Goal: Information Seeking & Learning: Find specific fact

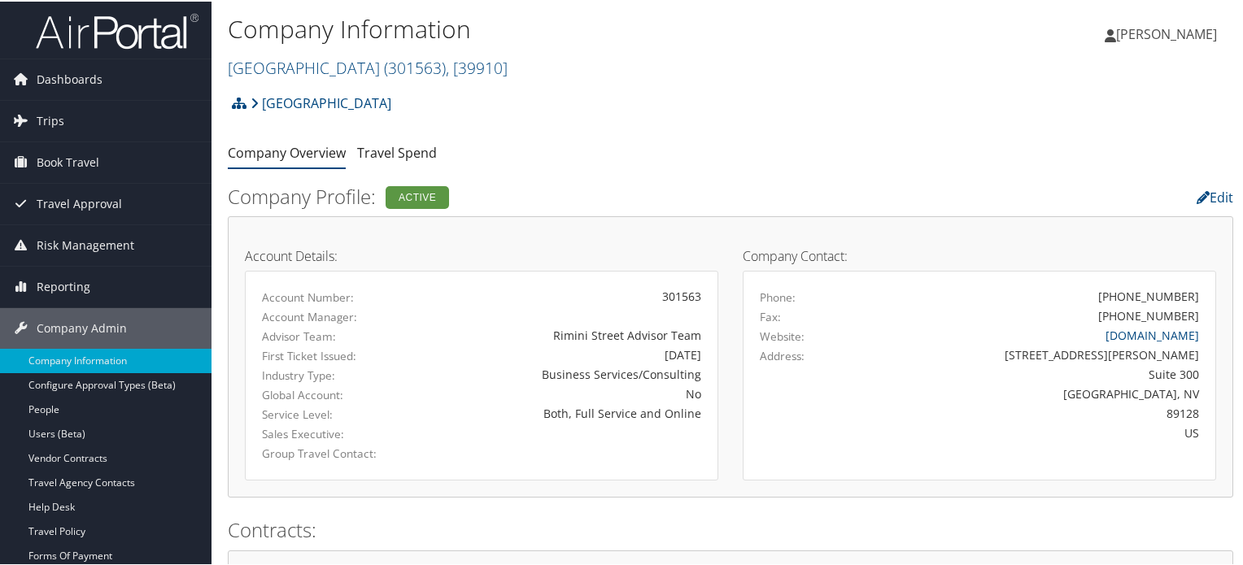
click at [117, 27] on img at bounding box center [117, 30] width 163 height 38
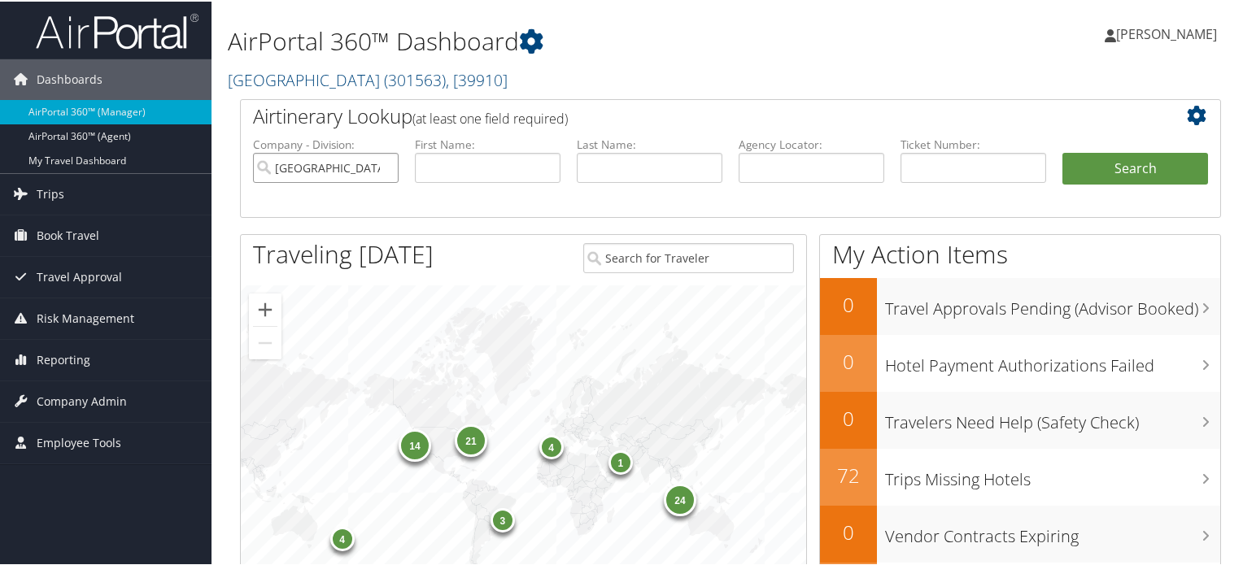
click at [381, 163] on input "Rimini Street" at bounding box center [326, 166] width 146 height 30
click at [769, 153] on input "text" at bounding box center [811, 166] width 146 height 30
paste input "DMXMH5"
type input "DMXMH5"
click at [1127, 162] on button "Search" at bounding box center [1135, 167] width 146 height 33
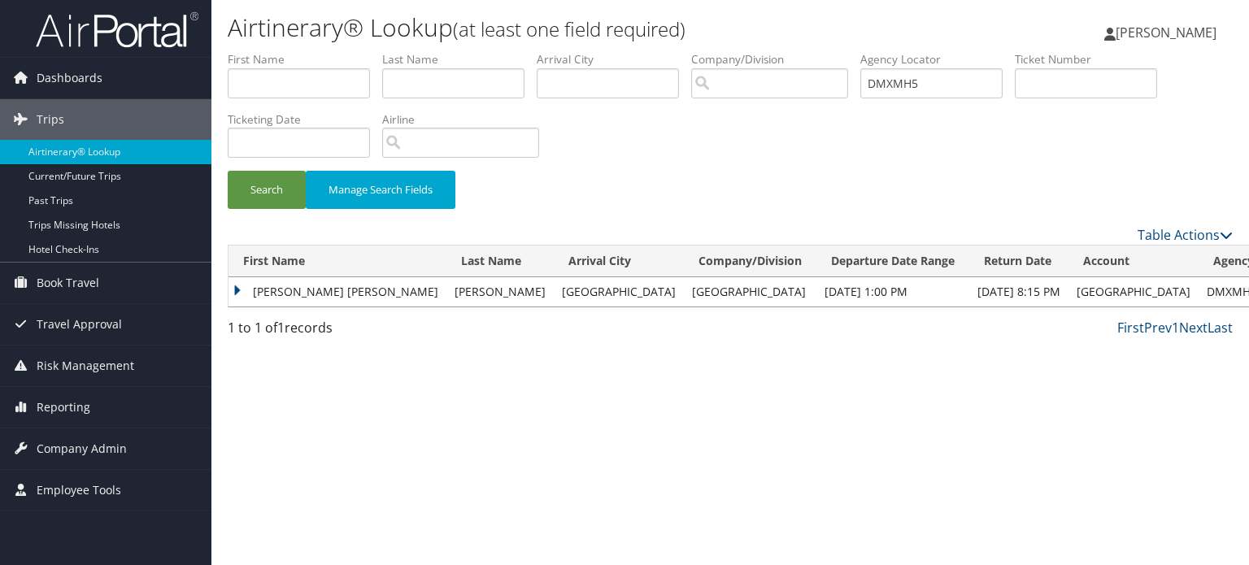
click at [307, 293] on td "VICTORIA MARISSA" at bounding box center [338, 291] width 218 height 29
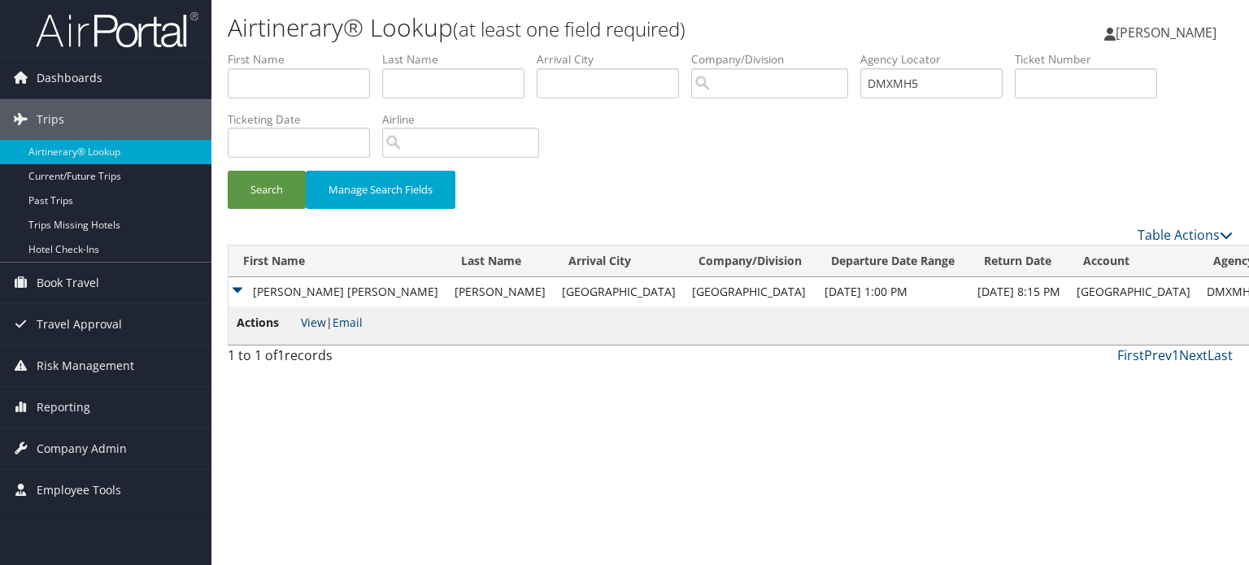
click at [311, 325] on link "View" at bounding box center [313, 322] width 25 height 15
click at [85, 366] on span "Risk Management" at bounding box center [86, 366] width 98 height 41
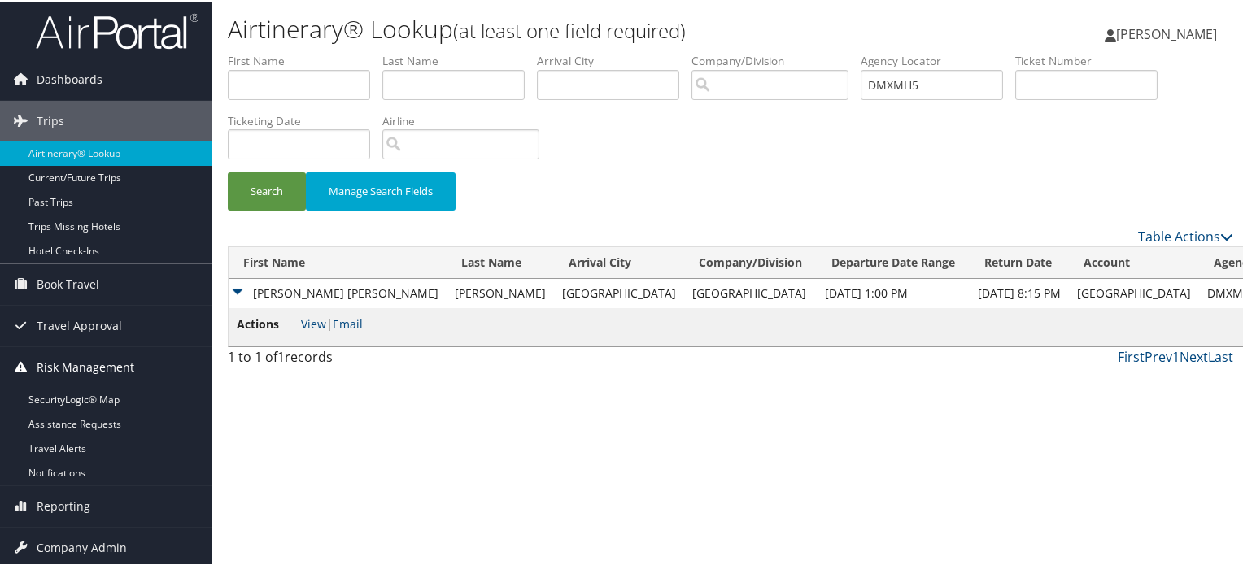
click at [85, 366] on span "Risk Management" at bounding box center [86, 366] width 98 height 41
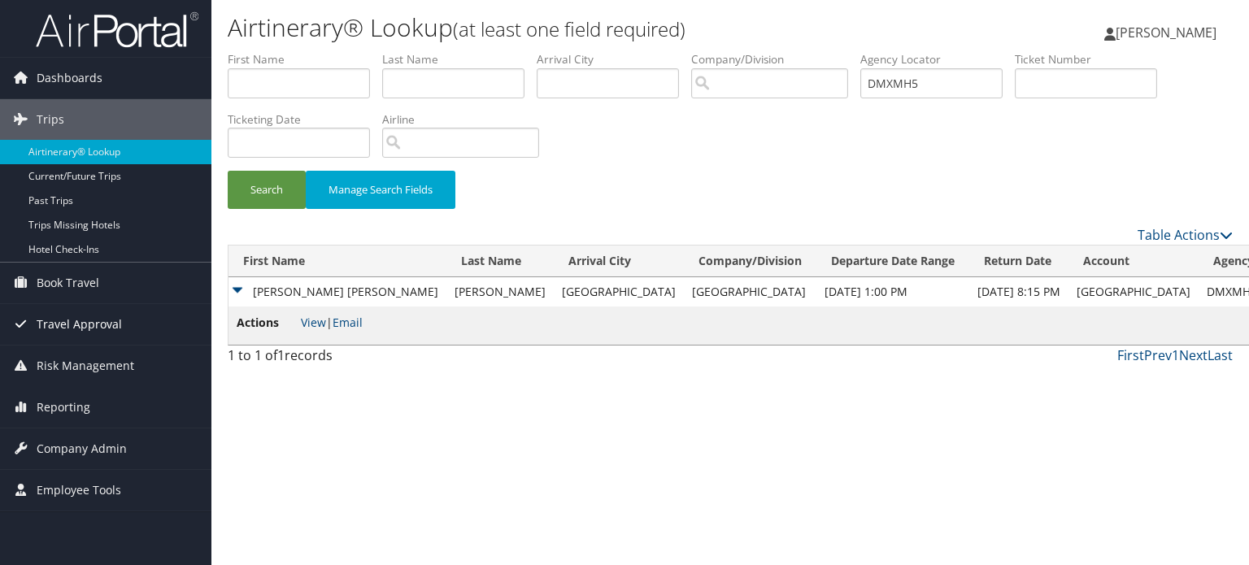
click at [103, 324] on span "Travel Approval" at bounding box center [79, 324] width 85 height 41
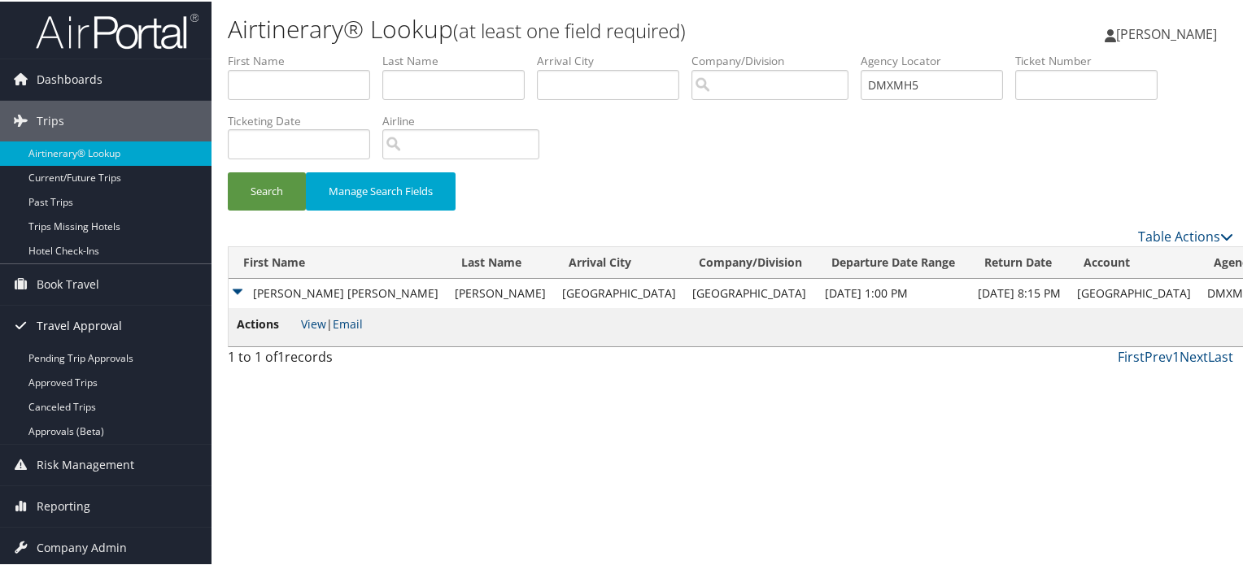
click at [103, 324] on span "Travel Approval" at bounding box center [79, 324] width 85 height 41
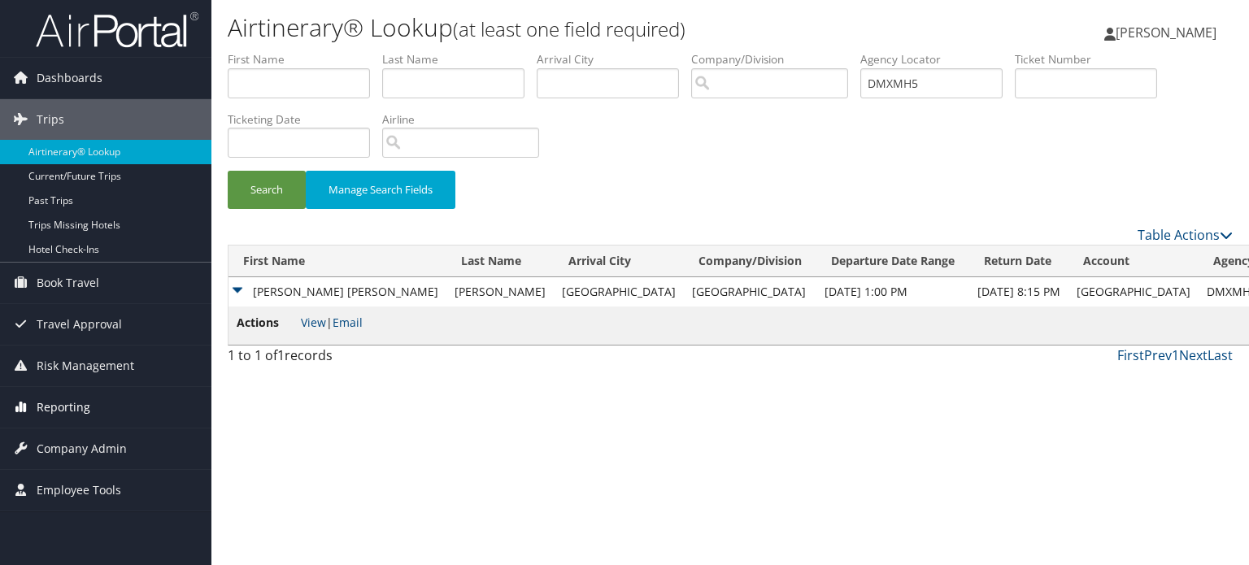
click at [74, 410] on span "Reporting" at bounding box center [64, 407] width 54 height 41
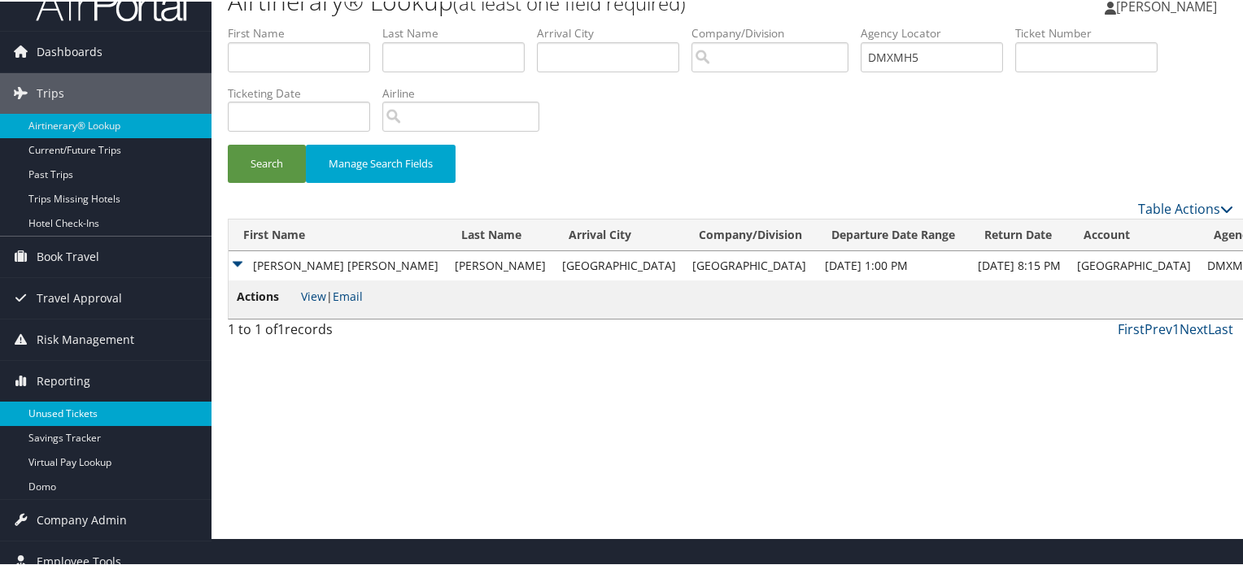
scroll to position [42, 0]
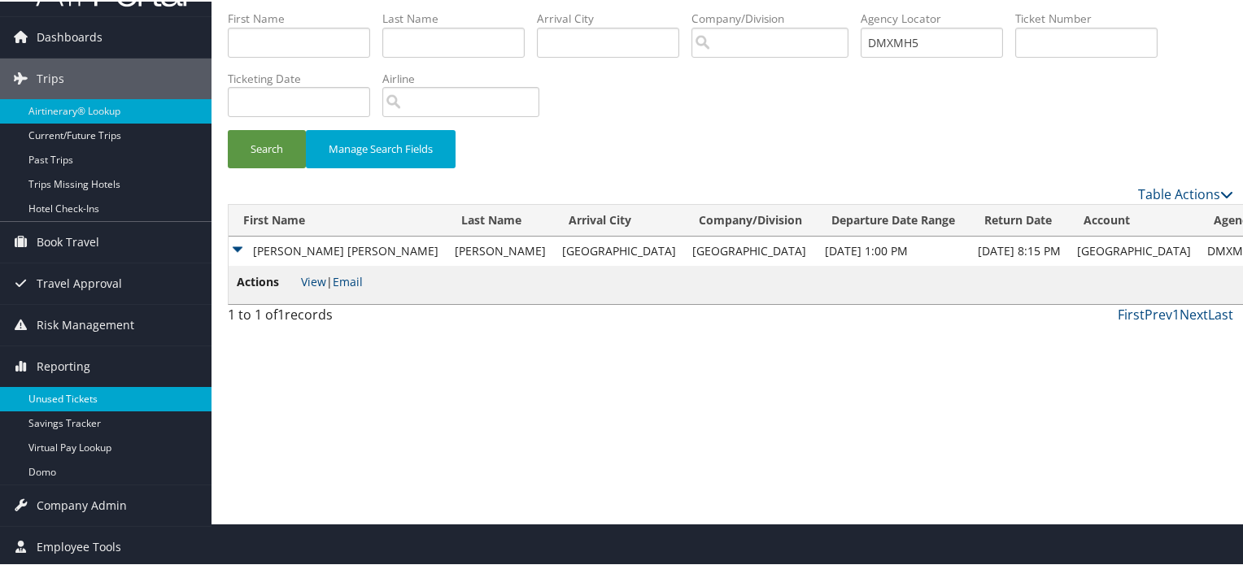
click at [78, 397] on link "Unused Tickets" at bounding box center [105, 397] width 211 height 24
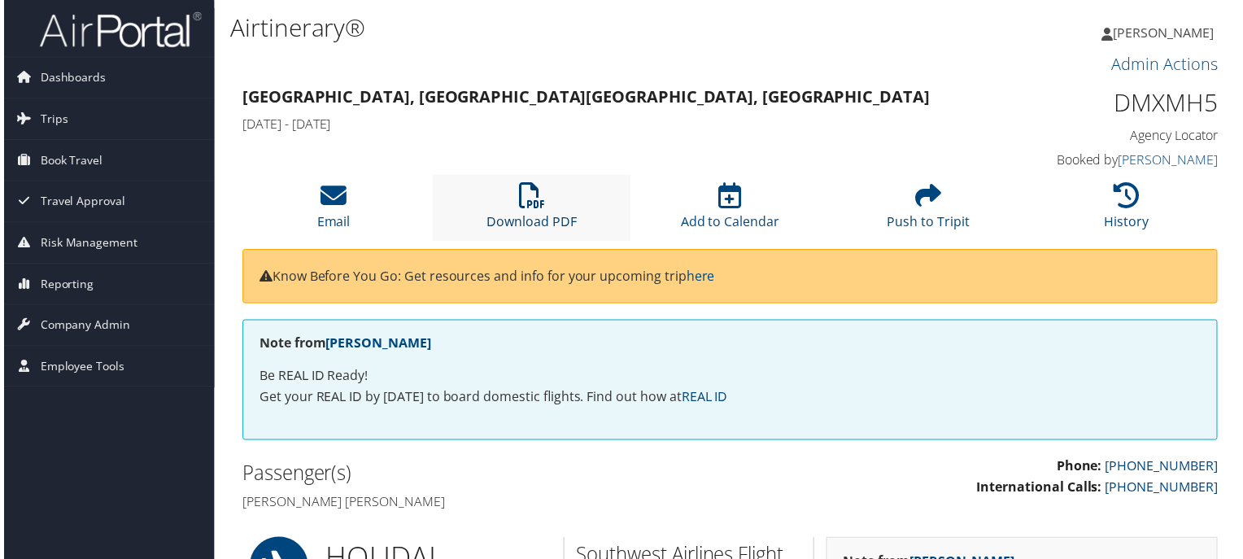
drag, startPoint x: 540, startPoint y: 194, endPoint x: 538, endPoint y: 203, distance: 8.3
click at [540, 194] on icon at bounding box center [531, 197] width 26 height 26
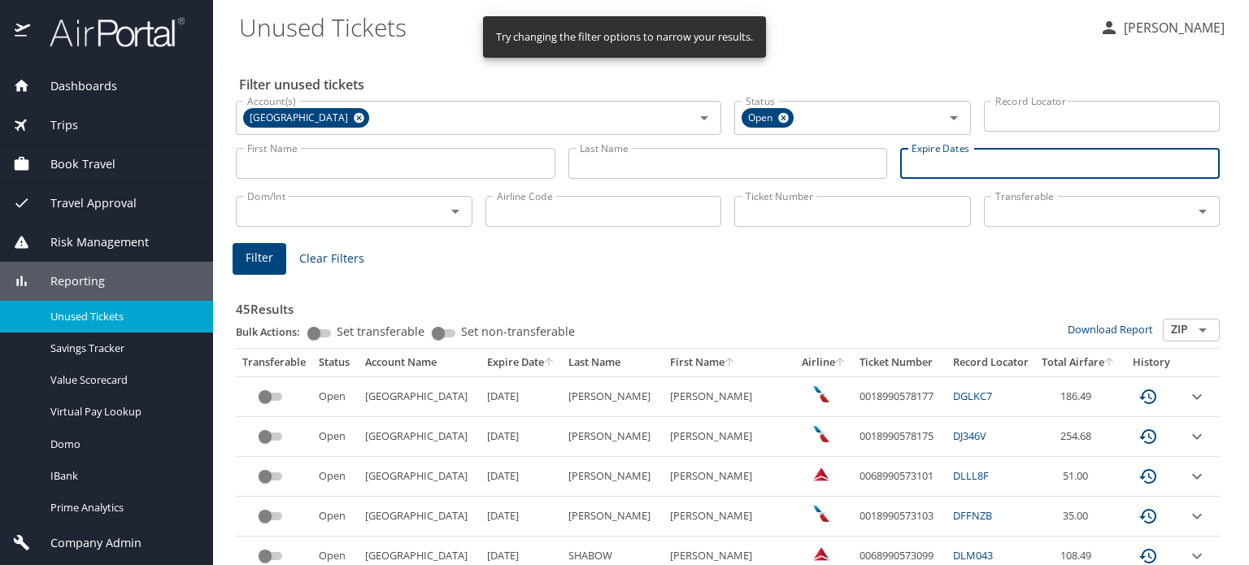
click at [927, 162] on input "Expire Dates" at bounding box center [1060, 163] width 320 height 31
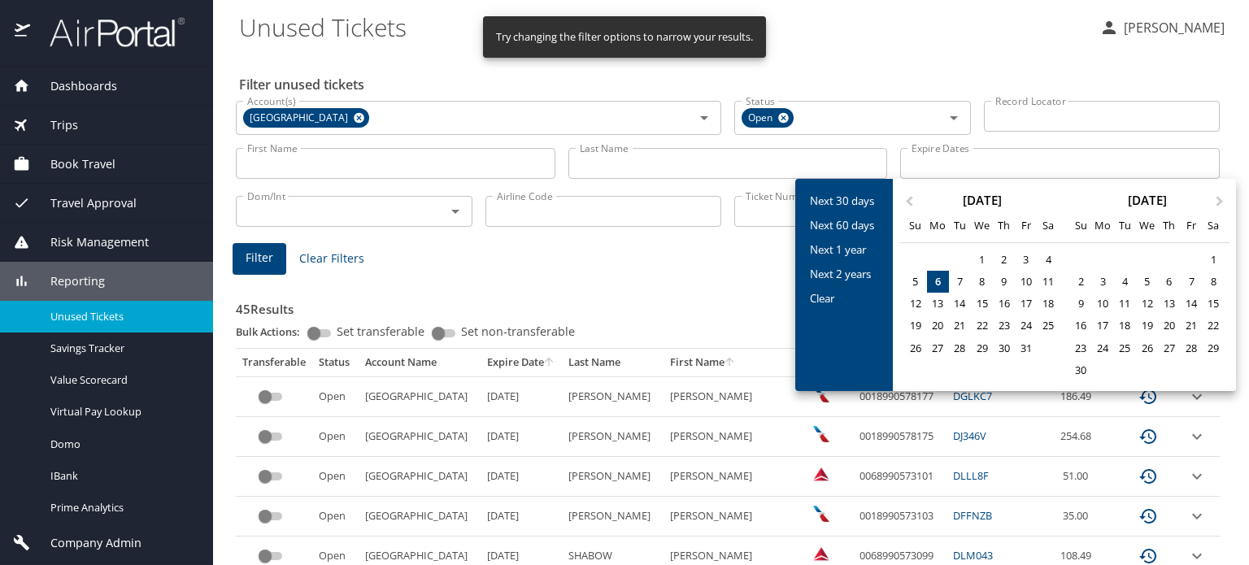
click at [1012, 117] on div at bounding box center [624, 282] width 1249 height 565
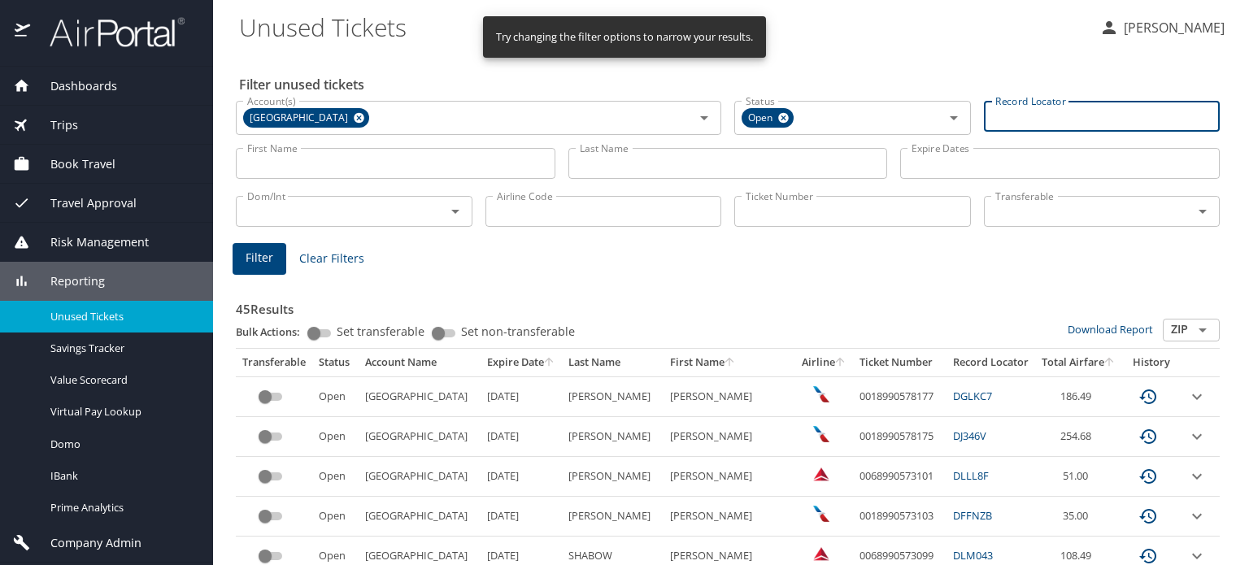
click at [1009, 117] on input "Record Locator" at bounding box center [1102, 116] width 237 height 31
paste input "OIKVTW"
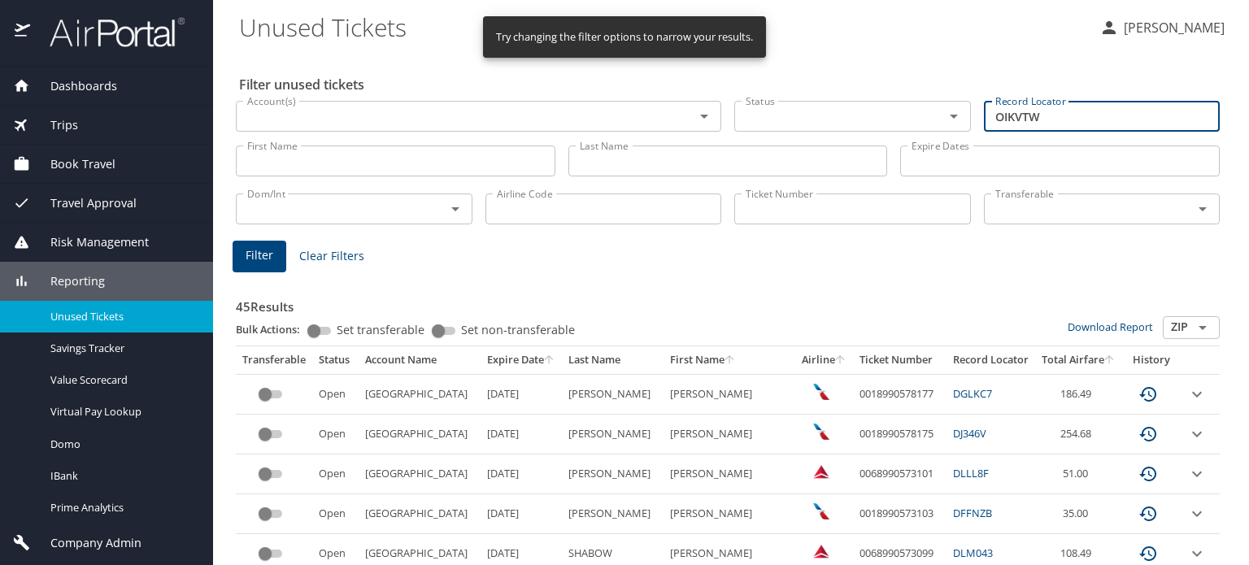
type input "OIKVTW"
click at [279, 263] on button "Filter" at bounding box center [260, 257] width 54 height 32
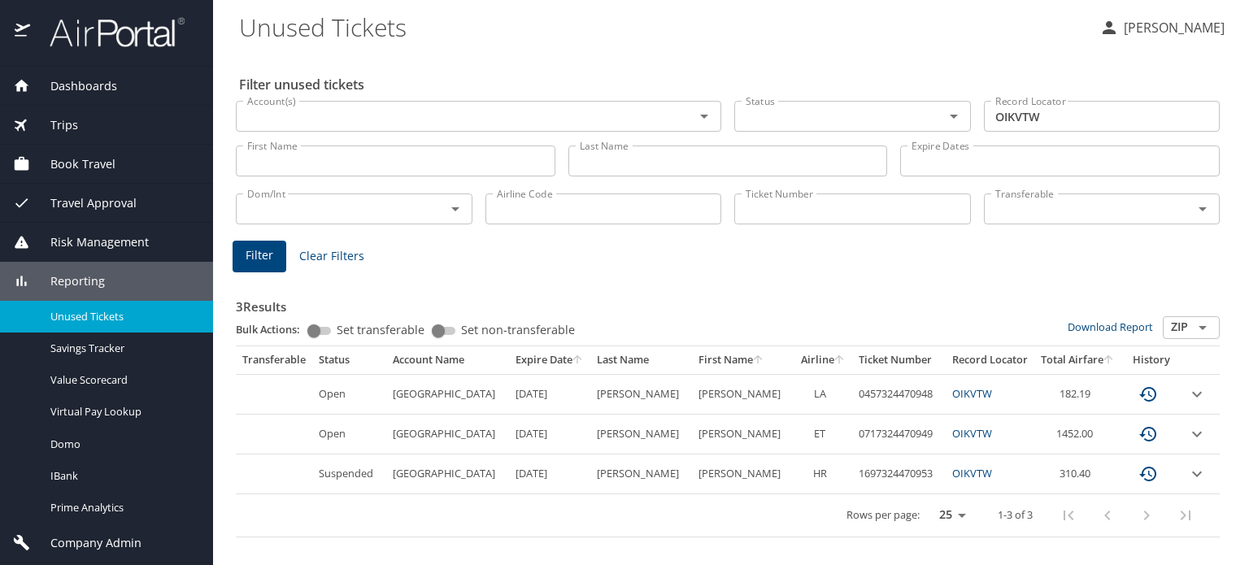
click at [1194, 396] on icon "expand row" at bounding box center [1197, 395] width 20 height 20
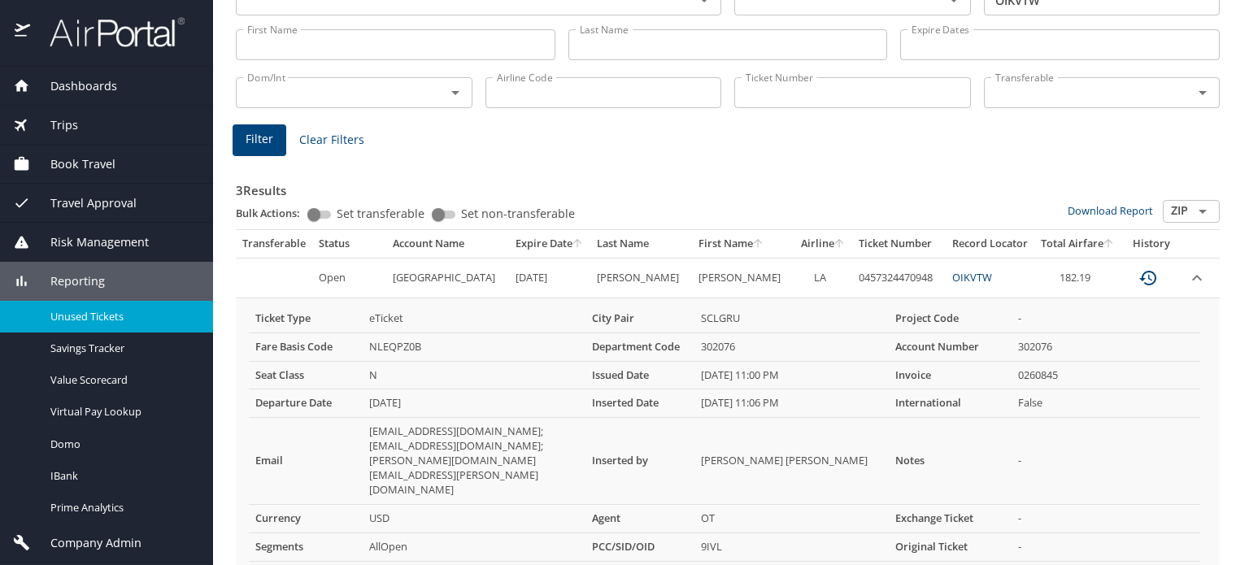
scroll to position [232, 0]
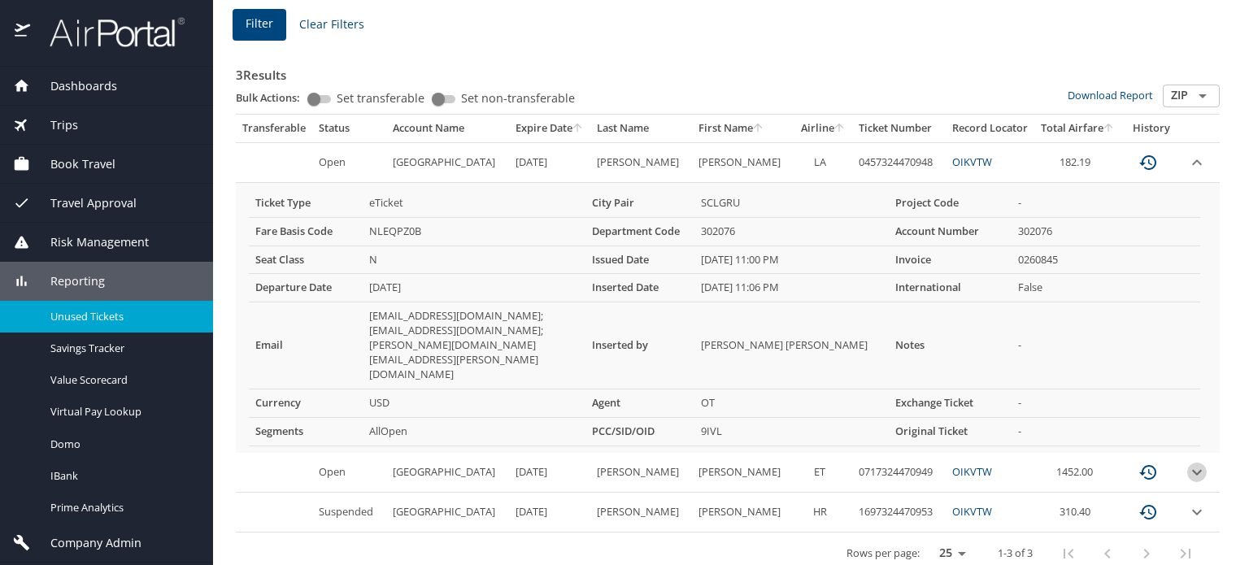
click at [1187, 463] on icon "expand row" at bounding box center [1197, 473] width 20 height 20
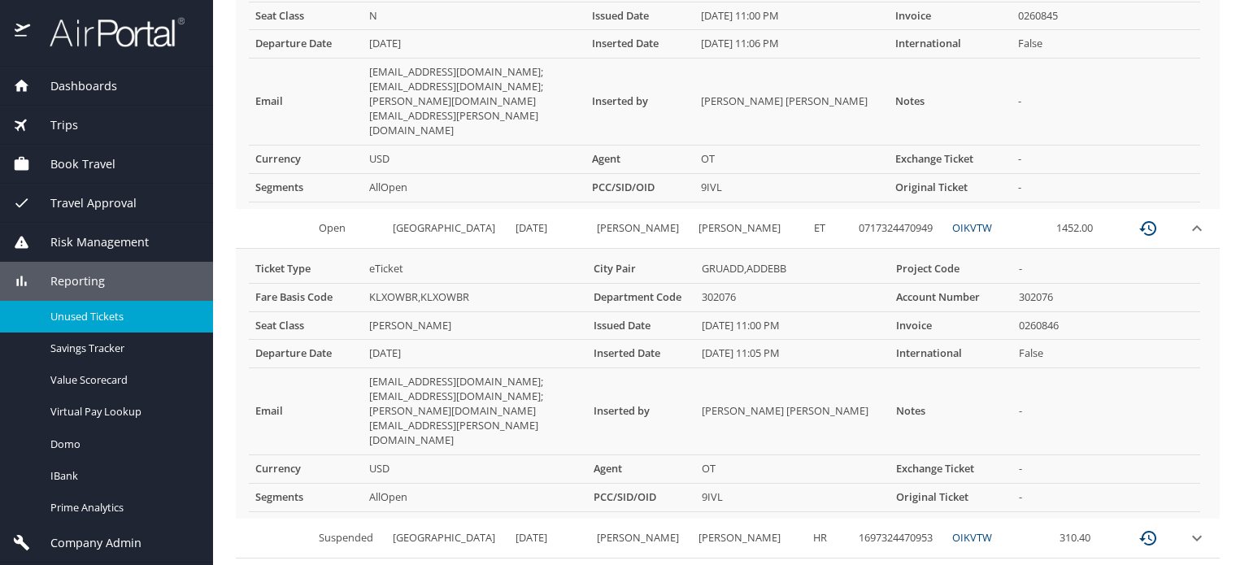
scroll to position [486, 0]
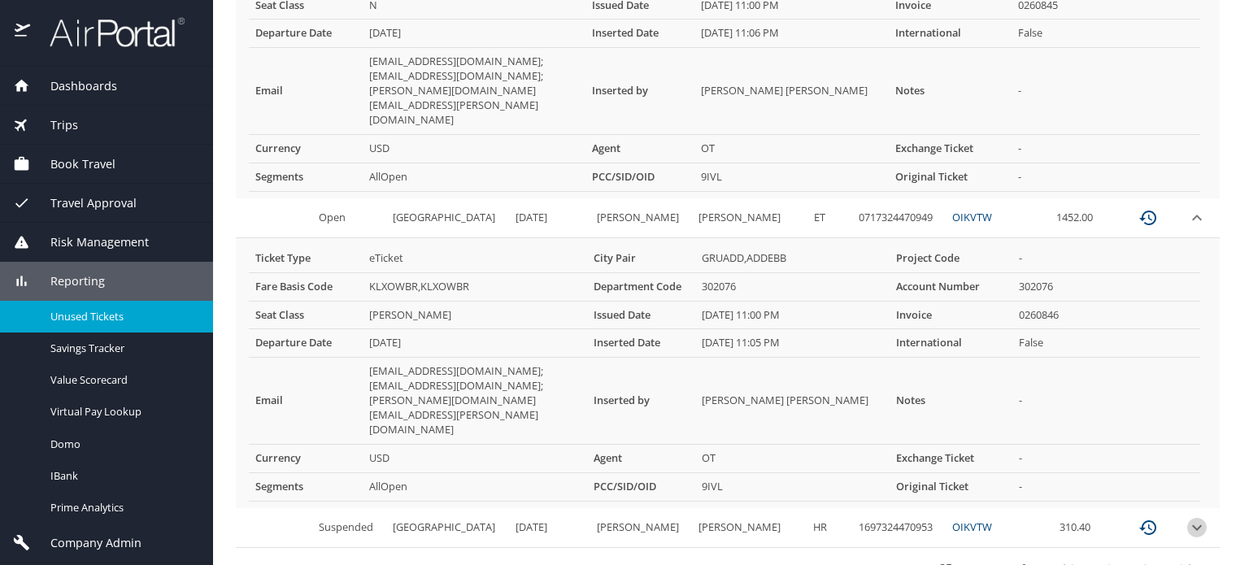
click at [1187, 518] on icon "expand row" at bounding box center [1197, 528] width 20 height 20
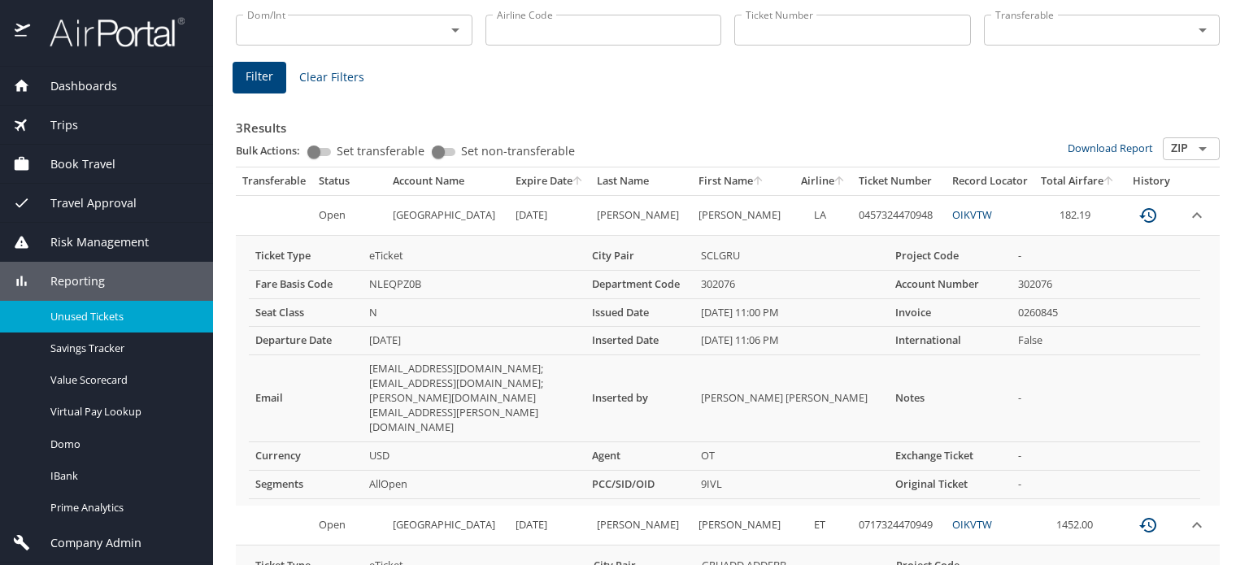
scroll to position [142, 0]
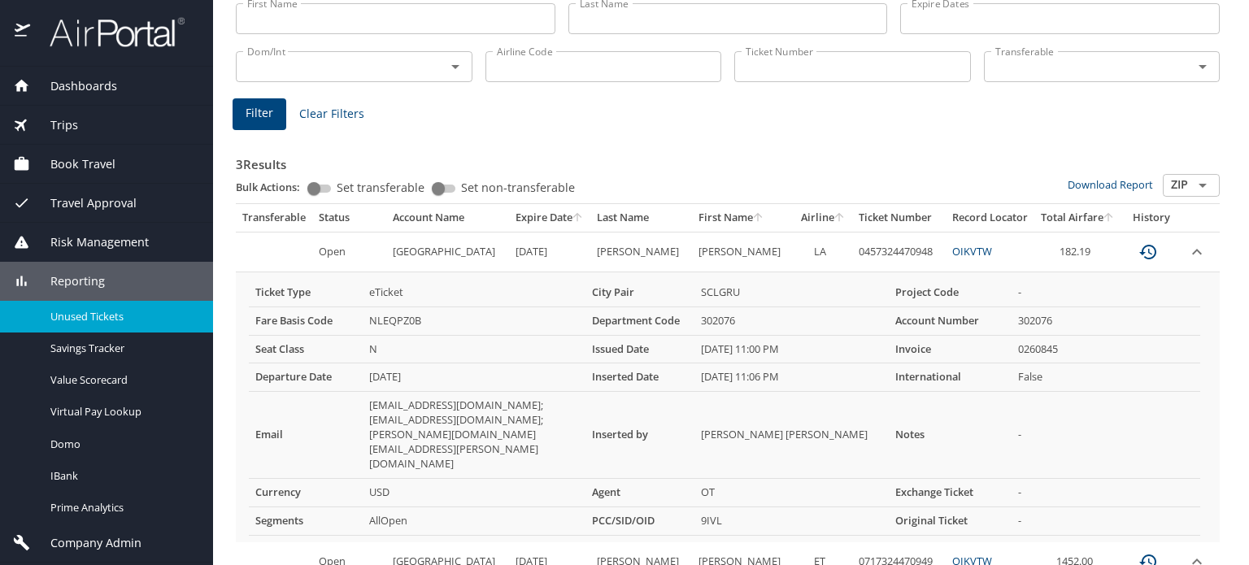
click at [1187, 246] on icon "expand row" at bounding box center [1197, 252] width 20 height 20
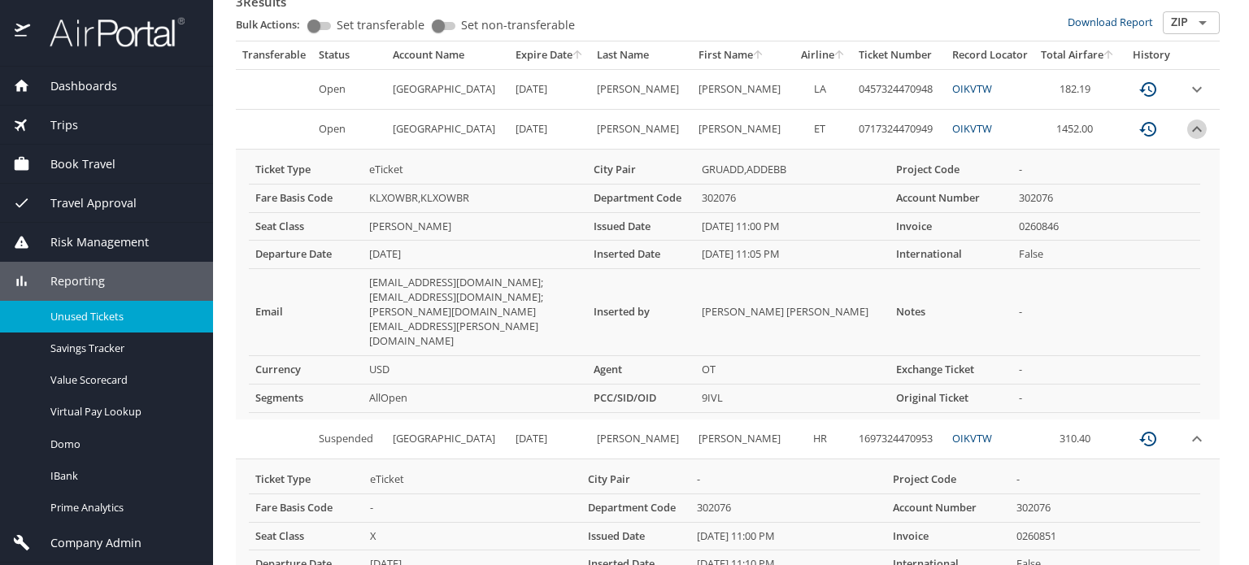
click at [1187, 123] on icon "expand row" at bounding box center [1197, 130] width 20 height 20
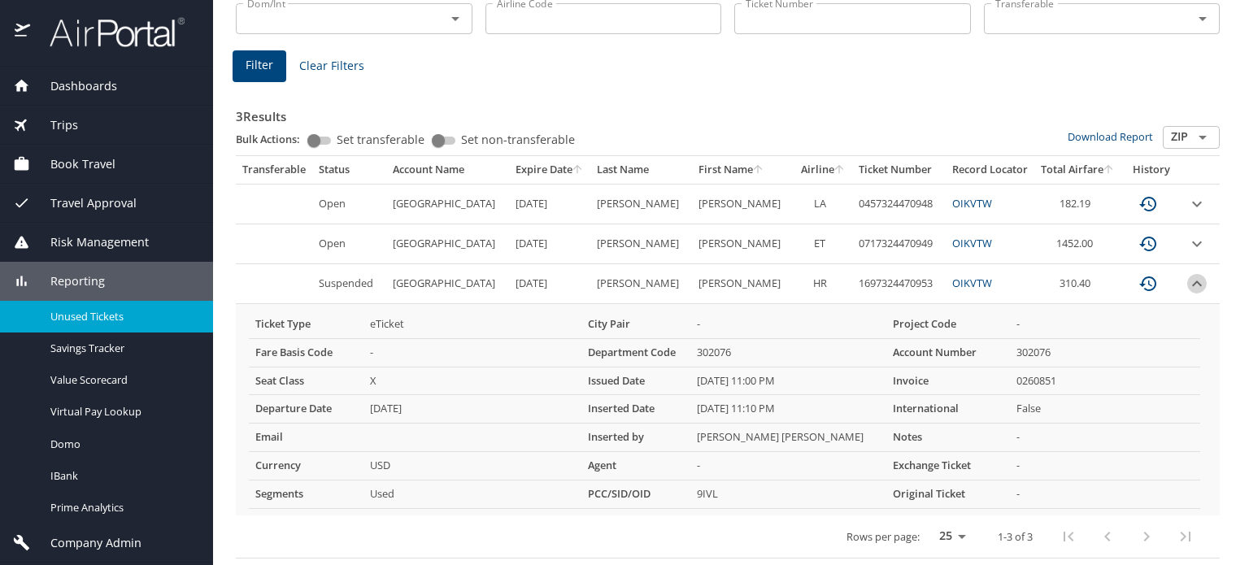
click at [1187, 274] on icon "expand row" at bounding box center [1197, 284] width 20 height 20
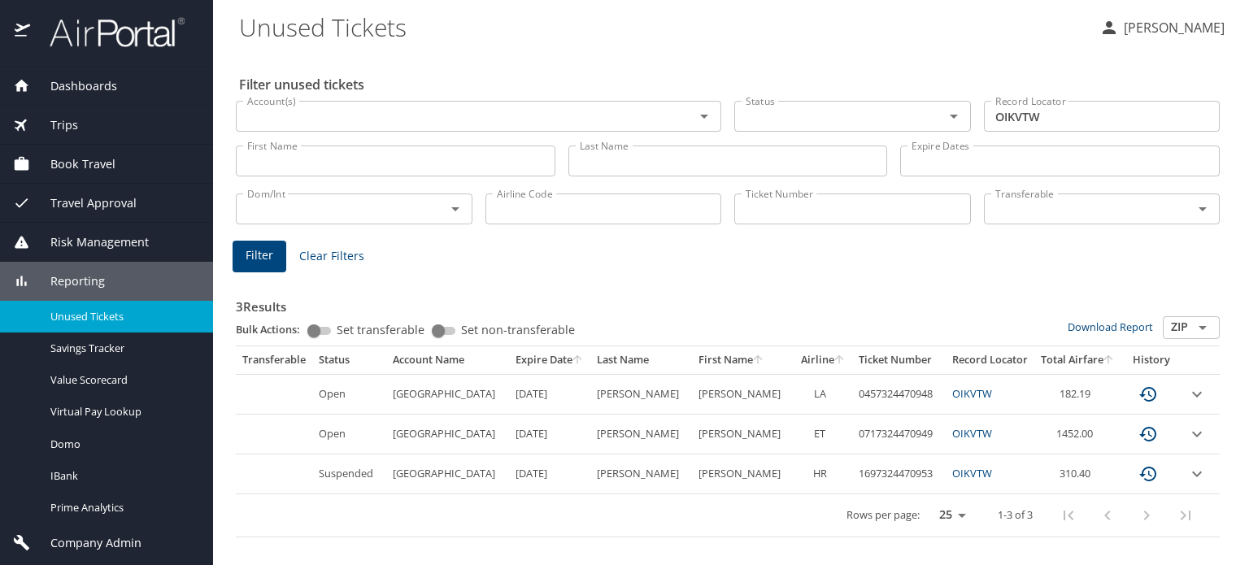
scroll to position [0, 0]
click at [1002, 117] on input "OIKVTW" at bounding box center [1102, 116] width 237 height 31
click at [1193, 398] on icon "expand row" at bounding box center [1197, 395] width 20 height 20
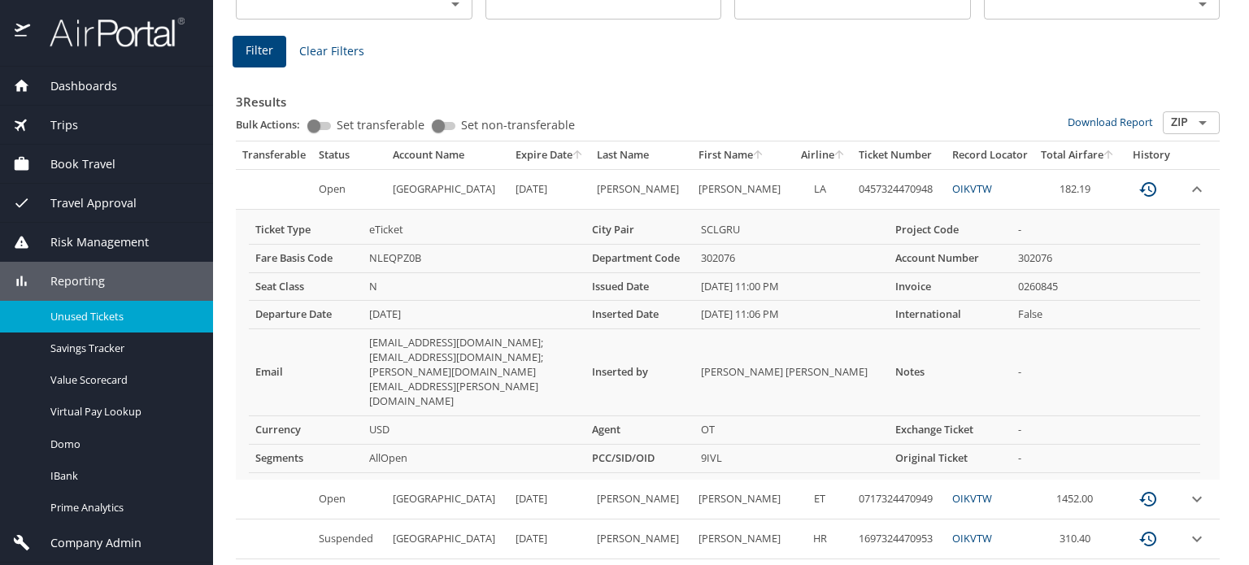
scroll to position [232, 0]
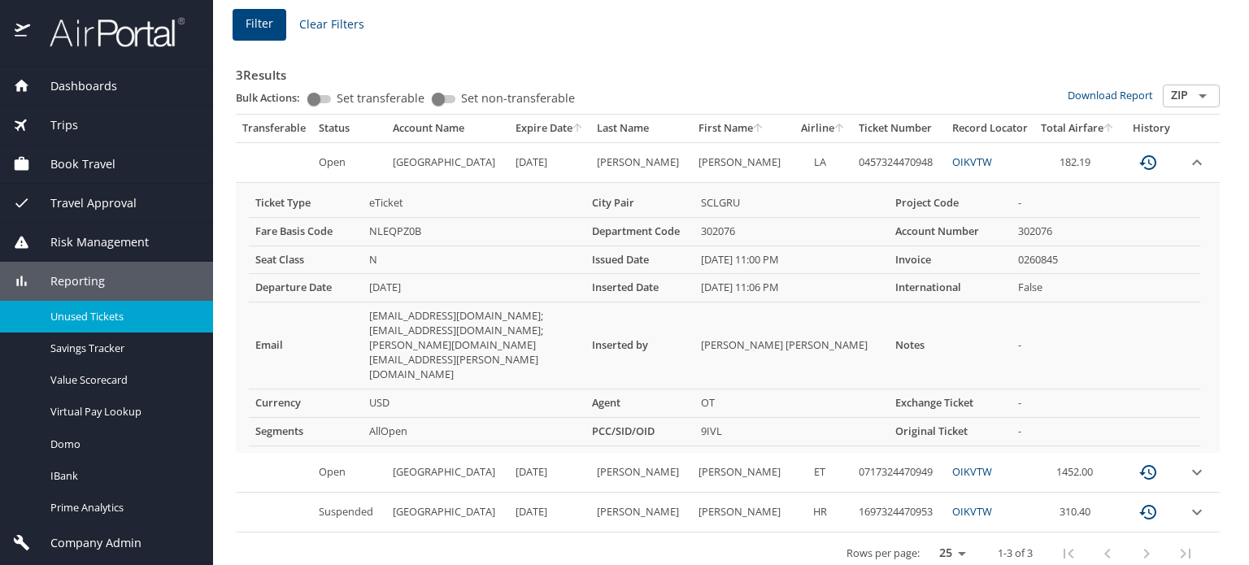
click at [877, 198] on td "SCLGRU" at bounding box center [792, 203] width 194 height 28
click at [848, 417] on td "9IVL" at bounding box center [792, 431] width 194 height 28
click at [849, 417] on td "9IVL" at bounding box center [792, 431] width 194 height 28
copy td "9IVL"
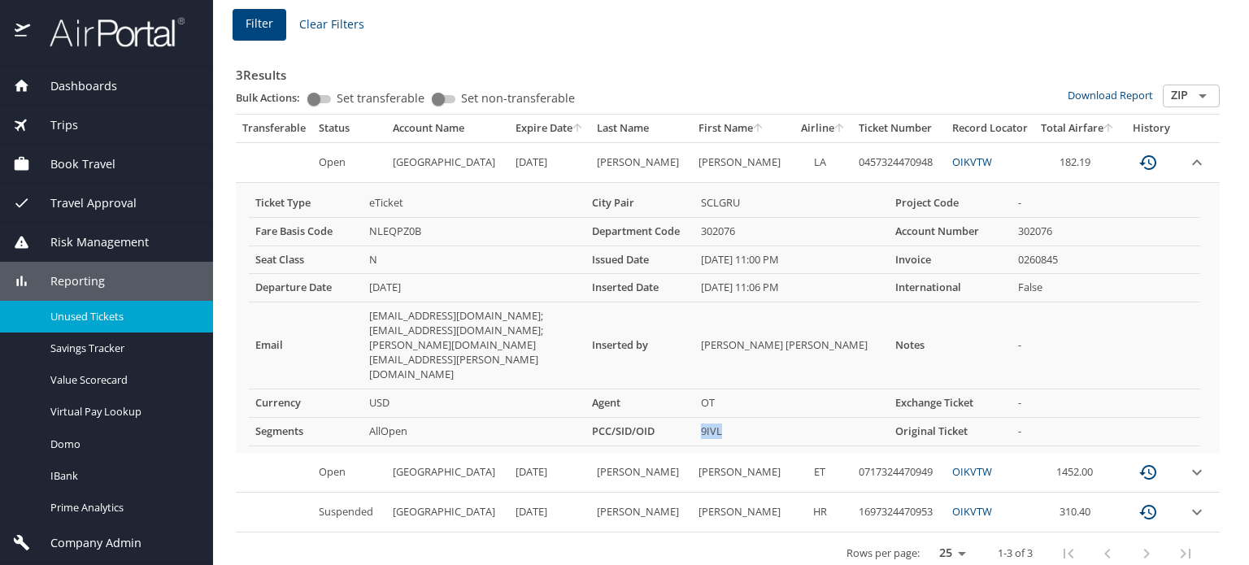
click at [844, 417] on td "9IVL" at bounding box center [792, 431] width 194 height 28
click at [1192, 469] on icon "expand row" at bounding box center [1197, 472] width 10 height 6
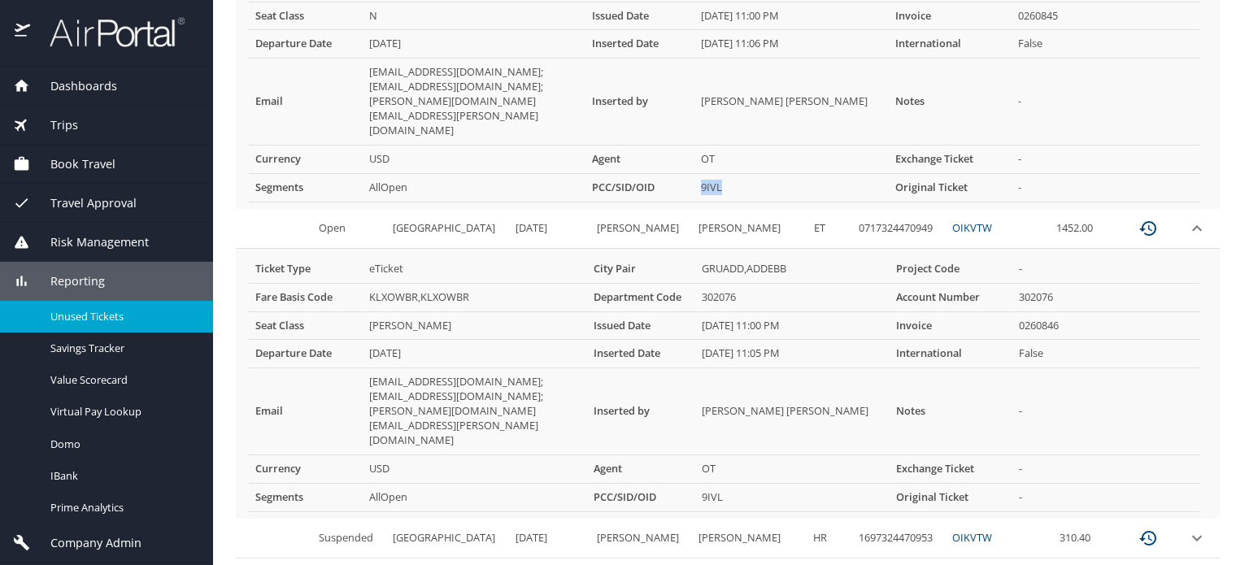
scroll to position [486, 0]
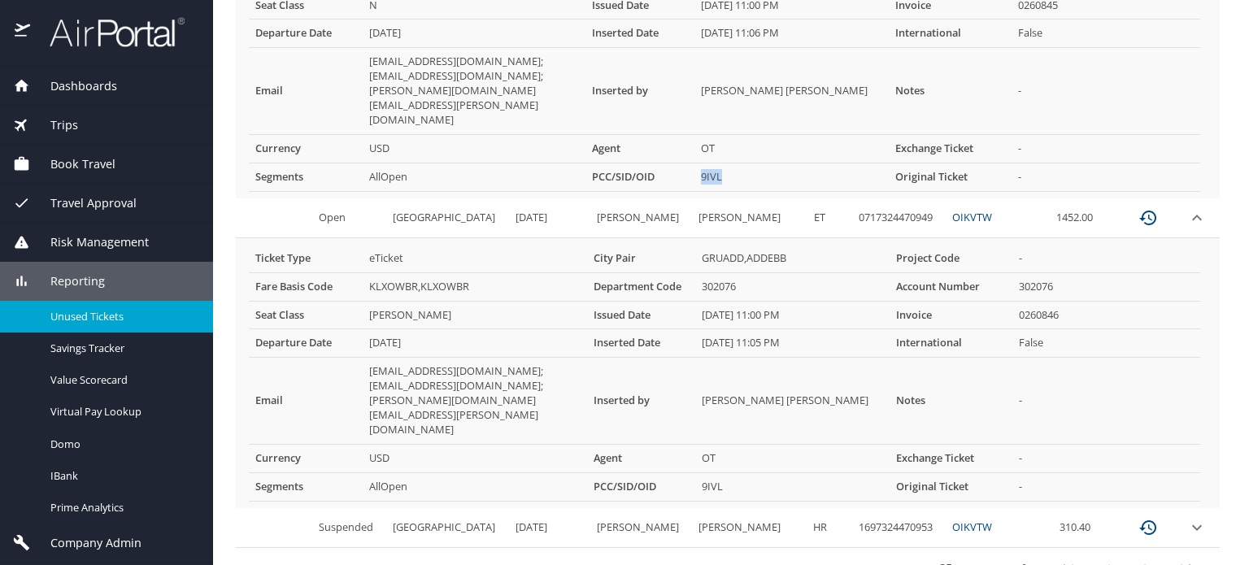
drag, startPoint x: 330, startPoint y: 350, endPoint x: 427, endPoint y: 351, distance: 96.8
click at [427, 351] on tr "Departure Date 9/29/2025 Inserted Date 10/01/2025, 11:05 PM International False" at bounding box center [725, 343] width 952 height 28
click at [436, 350] on td "9/29/2025" at bounding box center [475, 343] width 224 height 28
drag, startPoint x: 363, startPoint y: 346, endPoint x: 348, endPoint y: 343, distance: 14.8
click at [363, 342] on td "9/29/2025" at bounding box center [475, 343] width 224 height 28
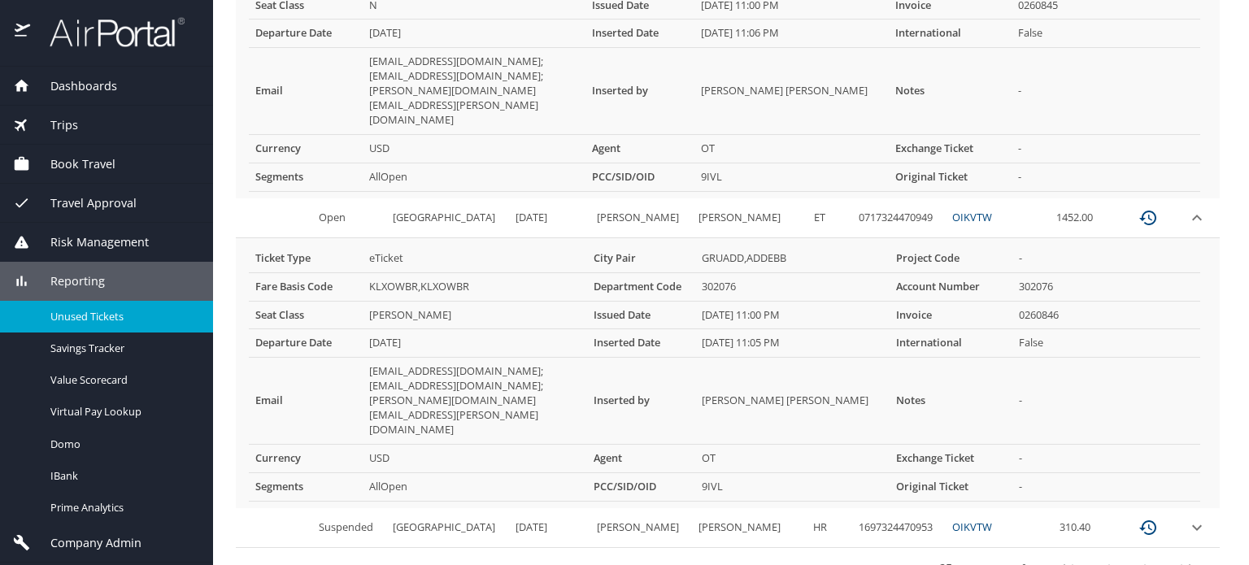
click at [468, 357] on td "9/29/2025" at bounding box center [475, 343] width 224 height 28
drag, startPoint x: 362, startPoint y: 348, endPoint x: 338, endPoint y: 347, distance: 23.6
click at [363, 347] on td "9/29/2025" at bounding box center [475, 343] width 224 height 28
click at [515, 356] on td "9/29/2025" at bounding box center [475, 343] width 224 height 28
click at [1187, 518] on icon "expand row" at bounding box center [1197, 528] width 20 height 20
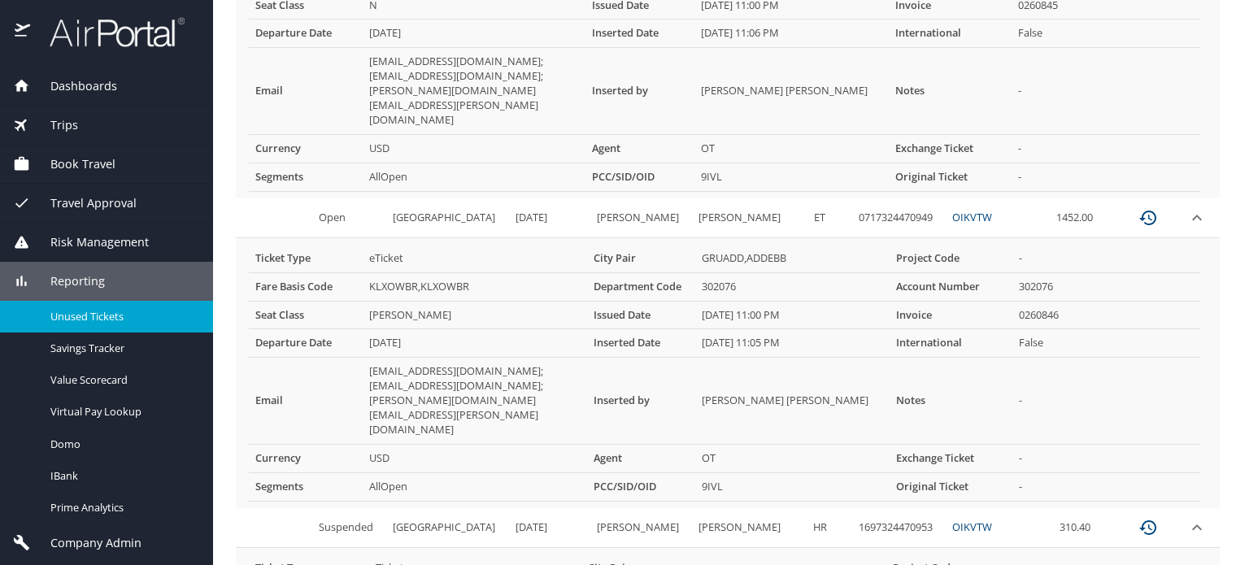
scroll to position [712, 0]
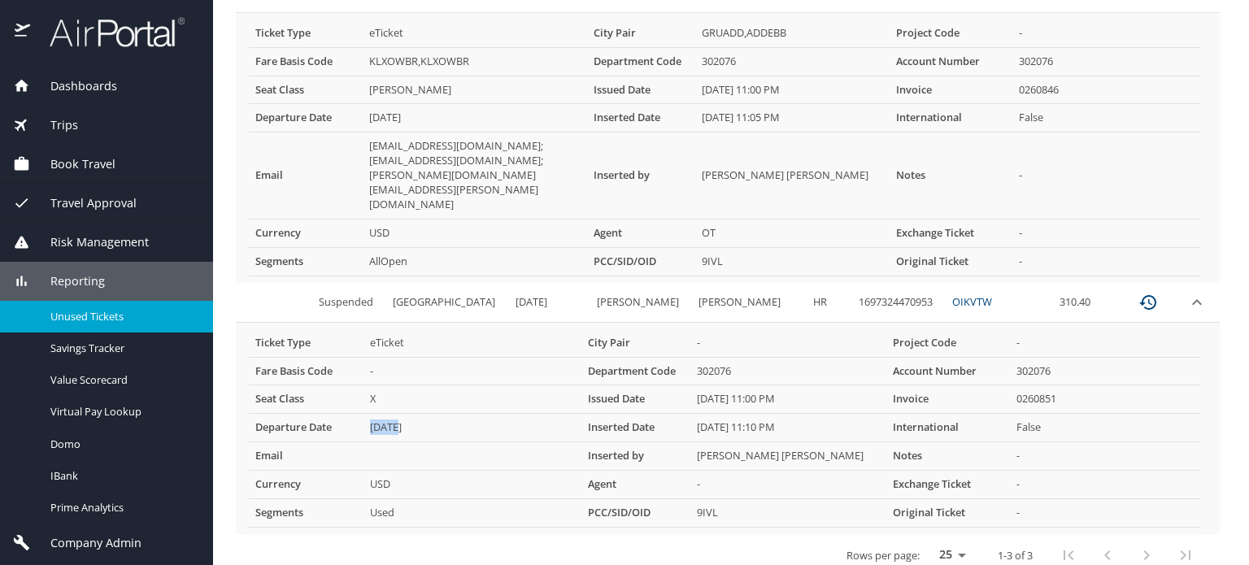
drag, startPoint x: 395, startPoint y: 396, endPoint x: 362, endPoint y: 396, distance: 33.3
click at [364, 414] on td "10/3/2025" at bounding box center [473, 428] width 218 height 28
click at [470, 414] on td "10/3/2025" at bounding box center [473, 428] width 218 height 28
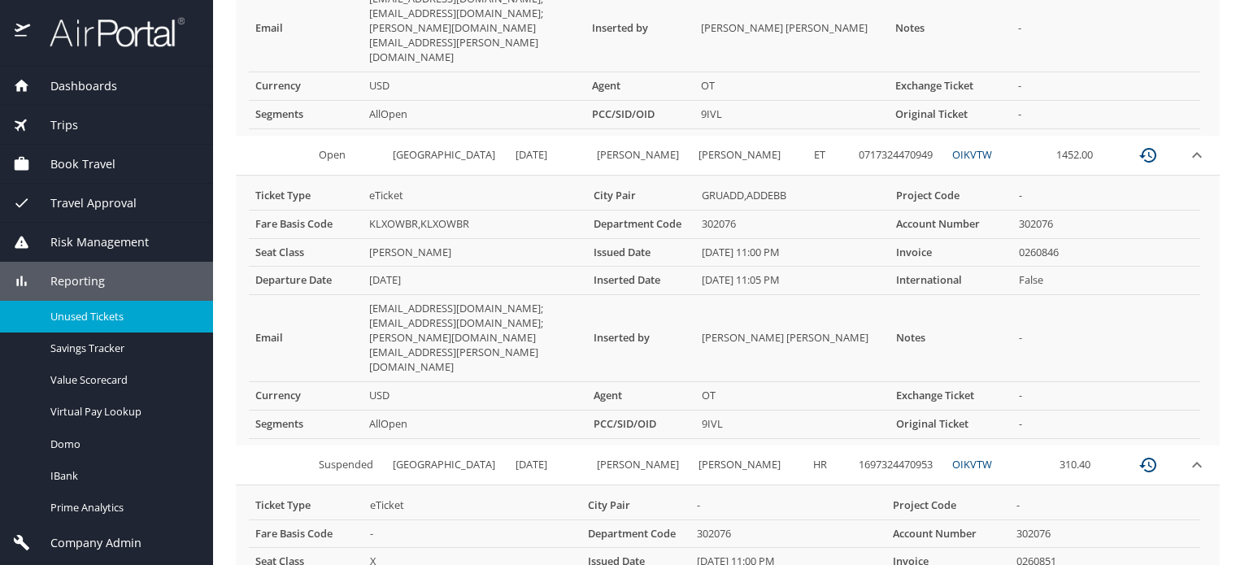
scroll to position [468, 0]
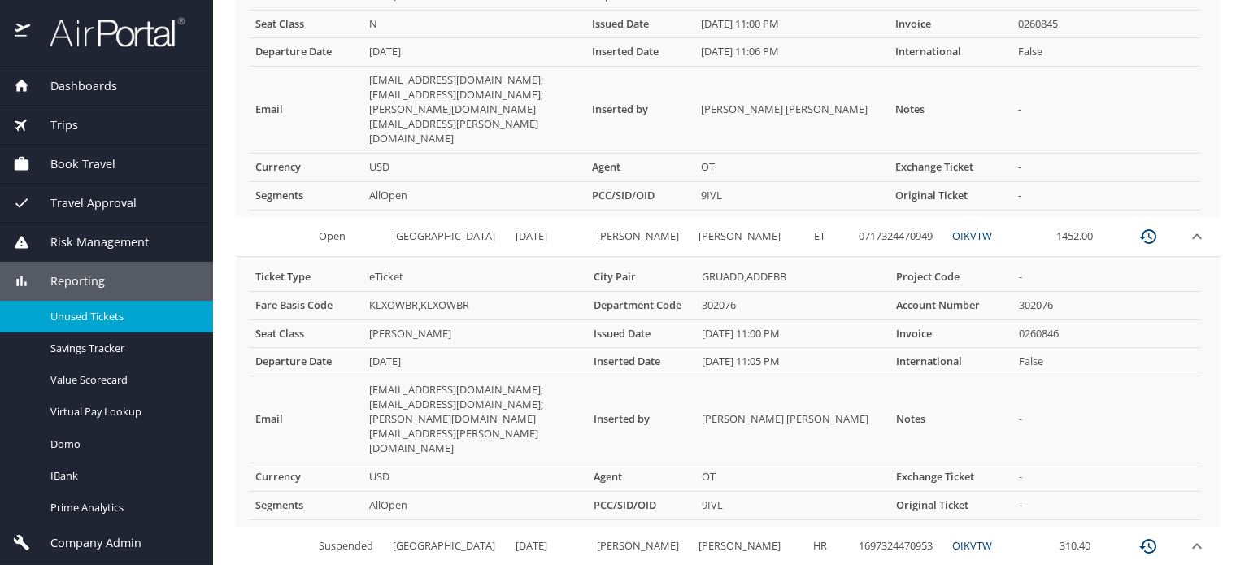
click at [1195, 224] on td "custom pagination table" at bounding box center [1200, 237] width 39 height 40
click at [1191, 227] on icon "expand row" at bounding box center [1197, 237] width 20 height 20
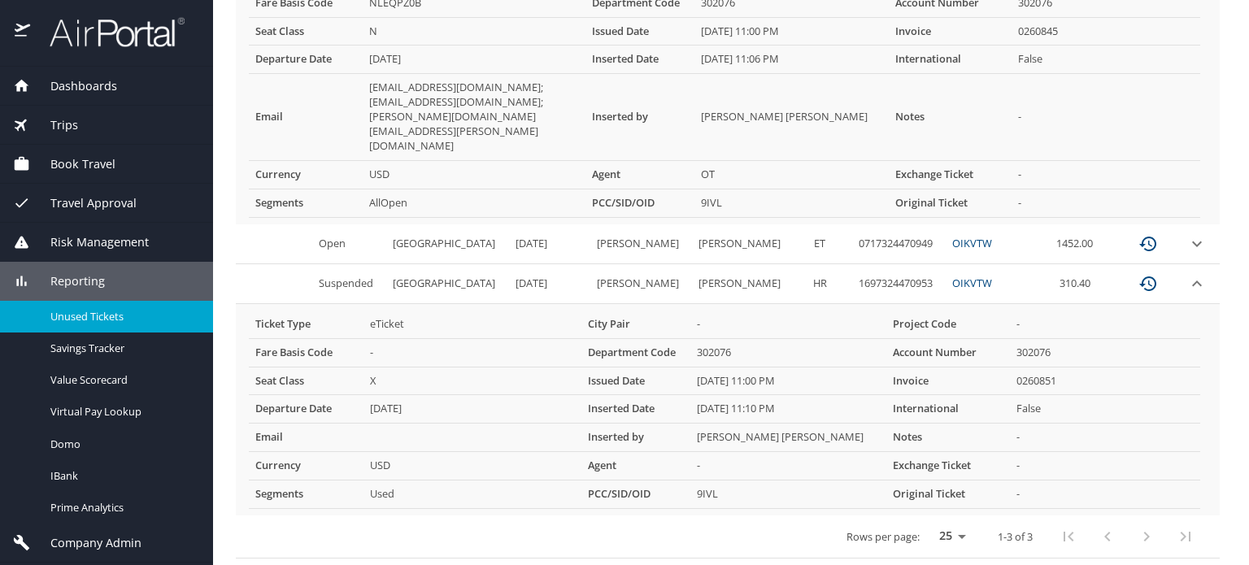
scroll to position [457, 0]
click at [1187, 277] on icon "expand row" at bounding box center [1197, 287] width 20 height 20
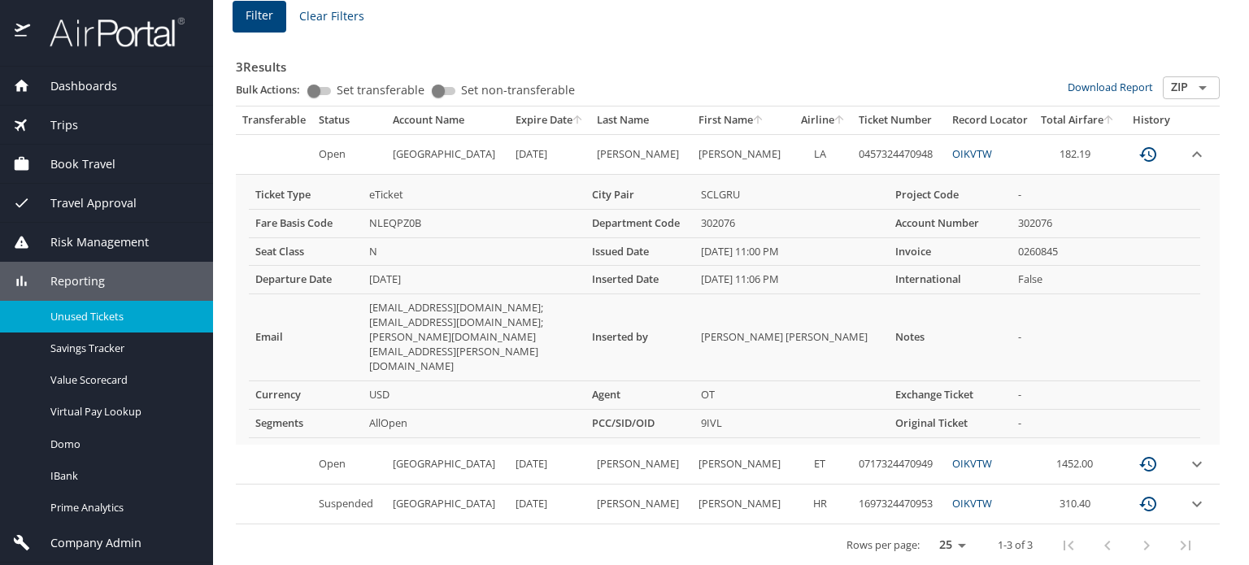
scroll to position [232, 0]
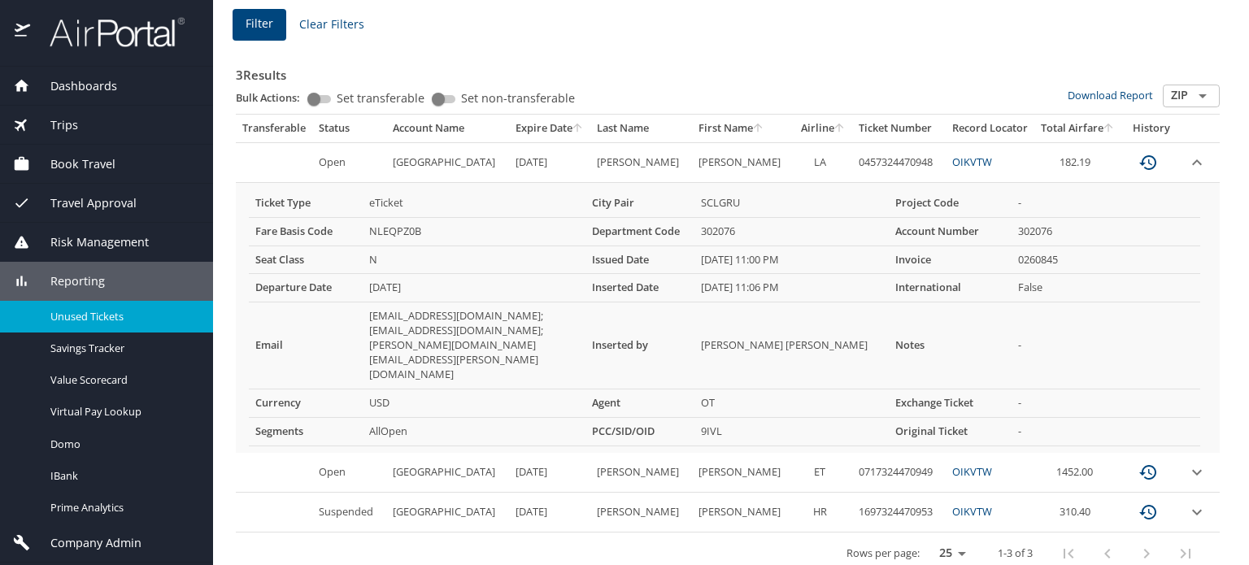
click at [1181, 159] on td "custom pagination table" at bounding box center [1200, 162] width 39 height 40
click at [1192, 163] on icon "expand row" at bounding box center [1197, 162] width 10 height 6
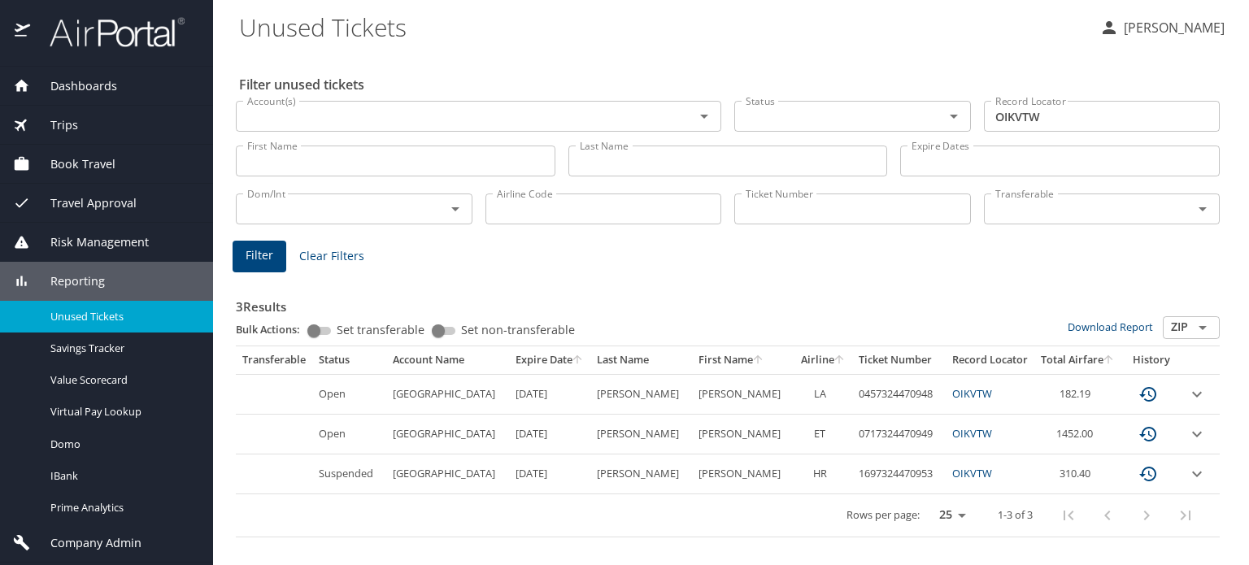
scroll to position [0, 0]
drag, startPoint x: 803, startPoint y: 399, endPoint x: 818, endPoint y: 399, distance: 14.6
click at [818, 399] on td "LA" at bounding box center [824, 394] width 58 height 40
click at [814, 441] on span "ET" at bounding box center [819, 433] width 11 height 15
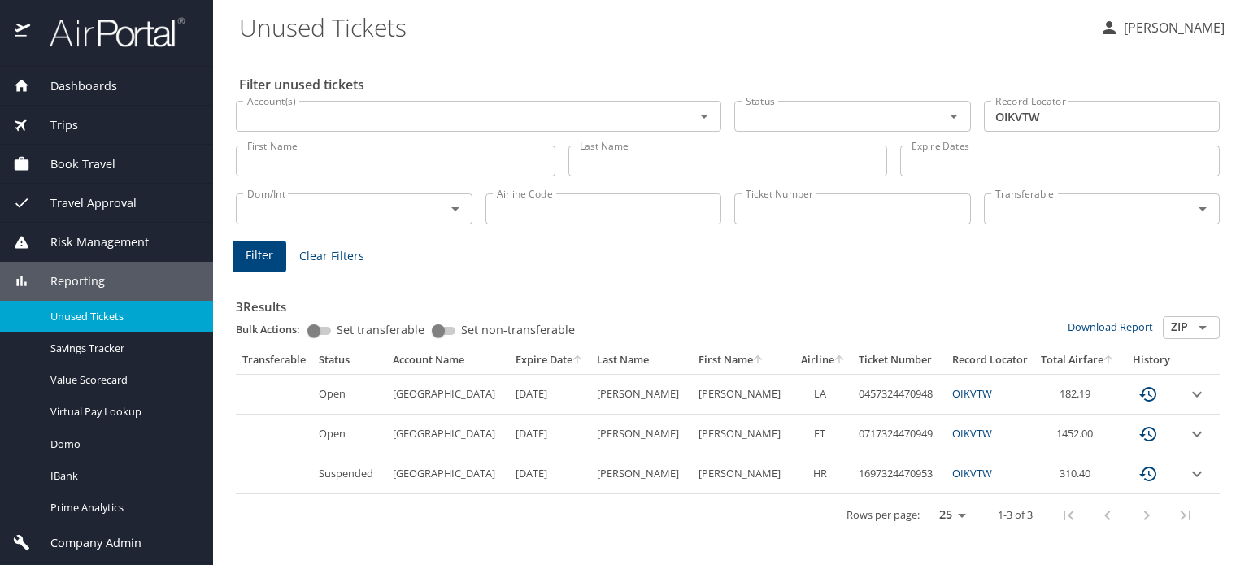
click at [813, 474] on span "HR" at bounding box center [820, 473] width 14 height 15
click at [814, 397] on span "LA" at bounding box center [820, 393] width 12 height 15
click at [814, 432] on span "ET" at bounding box center [819, 433] width 11 height 15
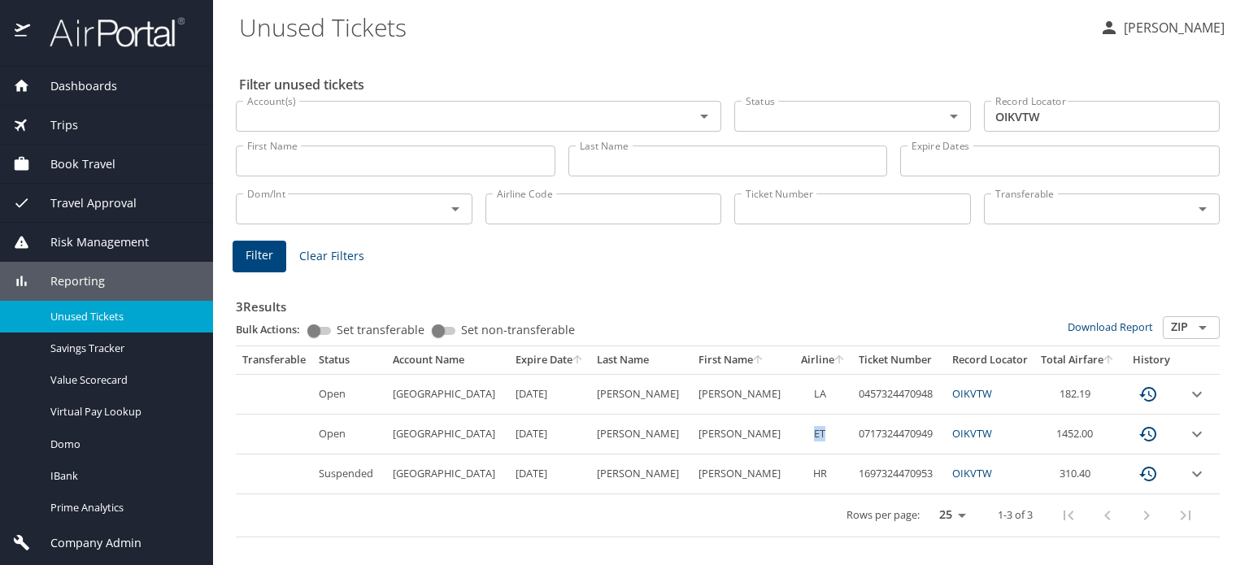
click at [814, 432] on span "ET" at bounding box center [819, 433] width 11 height 15
copy span "ET"
click at [818, 464] on td "HR" at bounding box center [824, 475] width 58 height 40
click at [813, 471] on span "HR" at bounding box center [820, 473] width 14 height 15
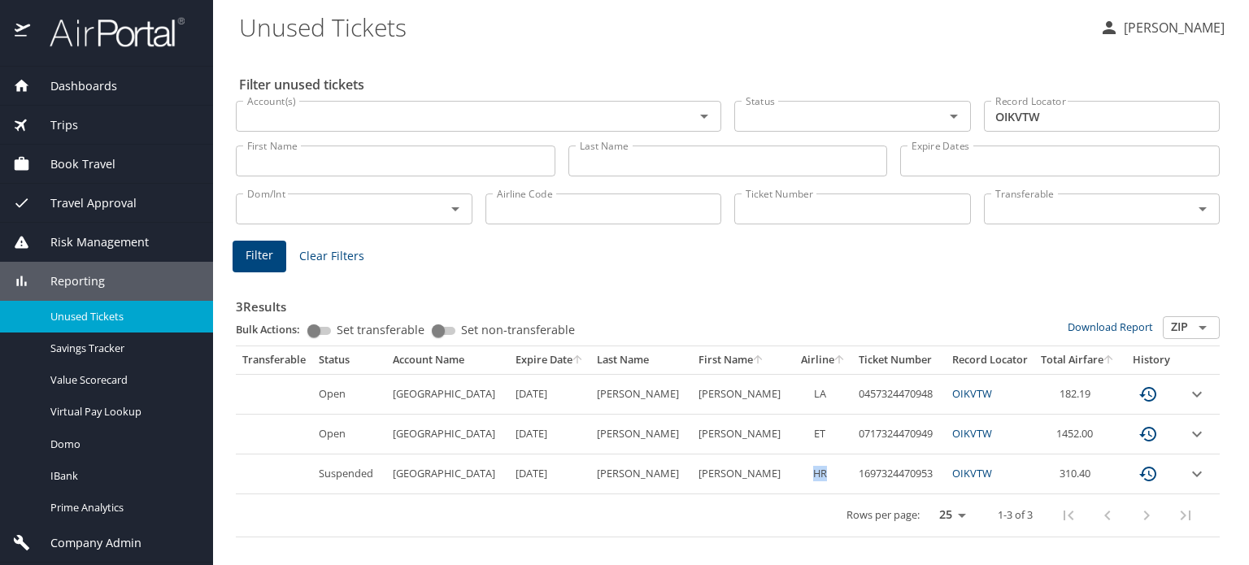
copy span "HR"
click at [814, 388] on span "LA" at bounding box center [820, 393] width 12 height 15
click at [814, 437] on span "ET" at bounding box center [819, 433] width 11 height 15
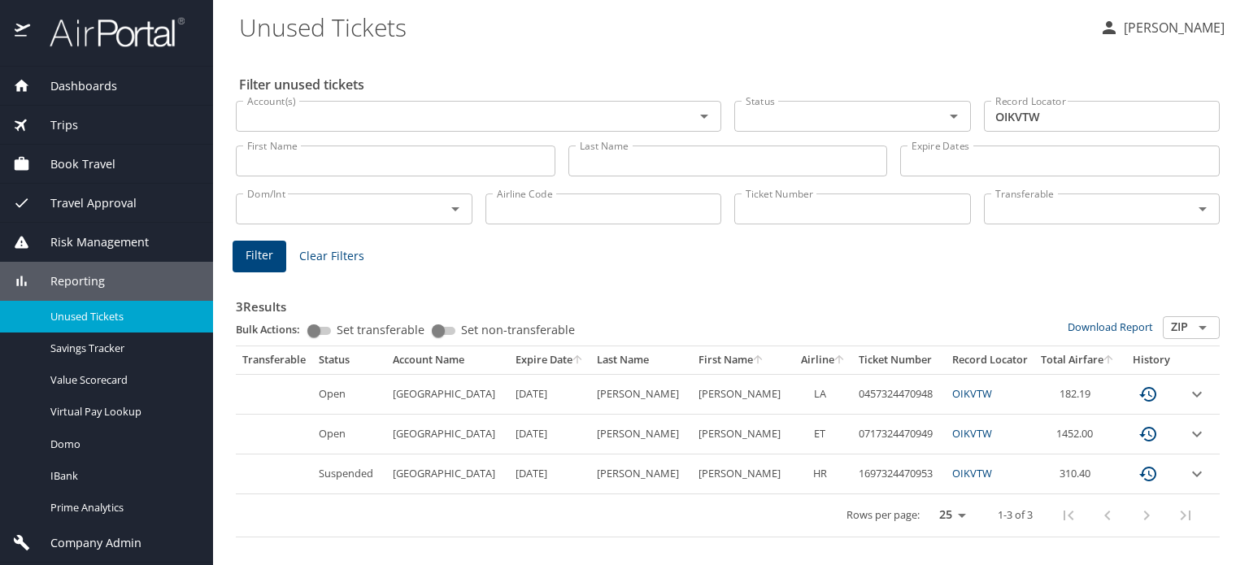
click at [814, 393] on span "LA" at bounding box center [820, 393] width 12 height 15
drag, startPoint x: 823, startPoint y: 433, endPoint x: 812, endPoint y: 429, distance: 12.4
click at [812, 429] on td "ET" at bounding box center [824, 435] width 58 height 40
click at [813, 475] on span "HR" at bounding box center [820, 473] width 14 height 15
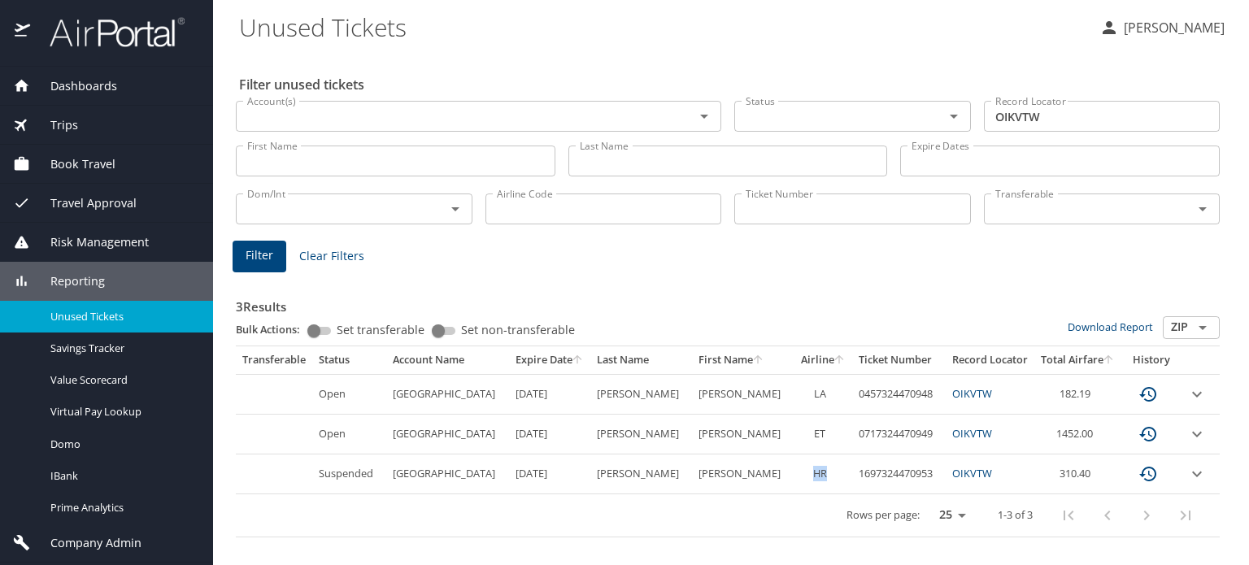
click at [813, 475] on span "HR" at bounding box center [820, 473] width 14 height 15
click at [814, 433] on span "ET" at bounding box center [819, 433] width 11 height 15
click at [755, 445] on TRINIDA "MARIANNE TRINIDA" at bounding box center [743, 435] width 102 height 40
click at [815, 426] on span "ET" at bounding box center [819, 433] width 11 height 15
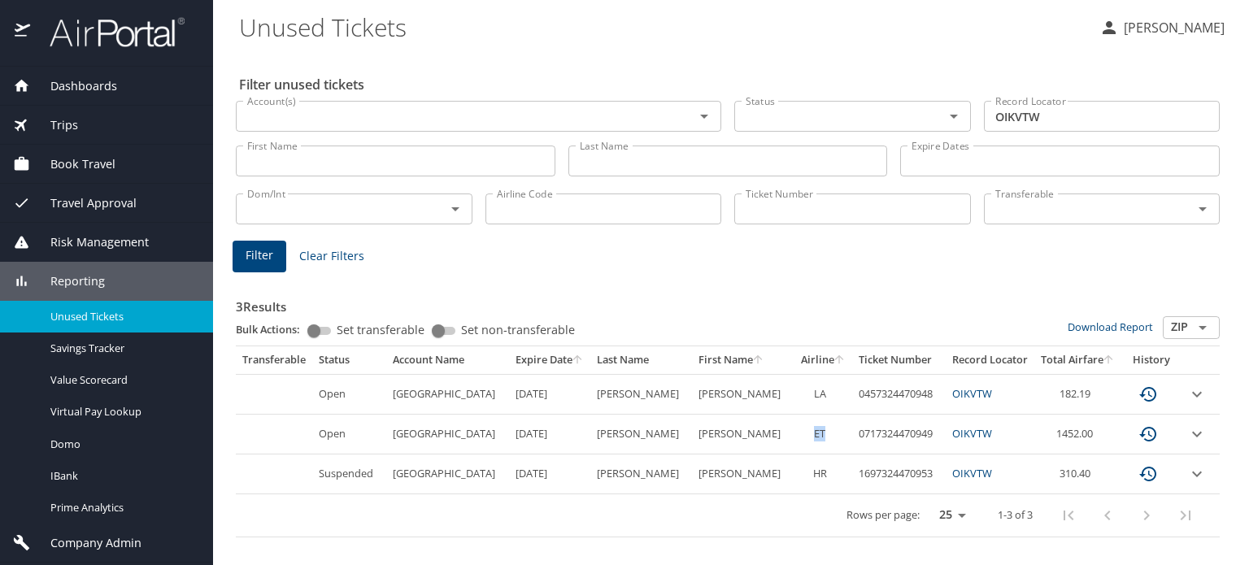
click at [815, 426] on span "ET" at bounding box center [819, 433] width 11 height 15
click at [772, 442] on TRINIDA "MARIANNE TRINIDA" at bounding box center [743, 435] width 102 height 40
drag, startPoint x: 846, startPoint y: 390, endPoint x: 932, endPoint y: 392, distance: 86.2
click at [932, 392] on td "0457324470948" at bounding box center [899, 394] width 94 height 40
copy td "0457324470948"
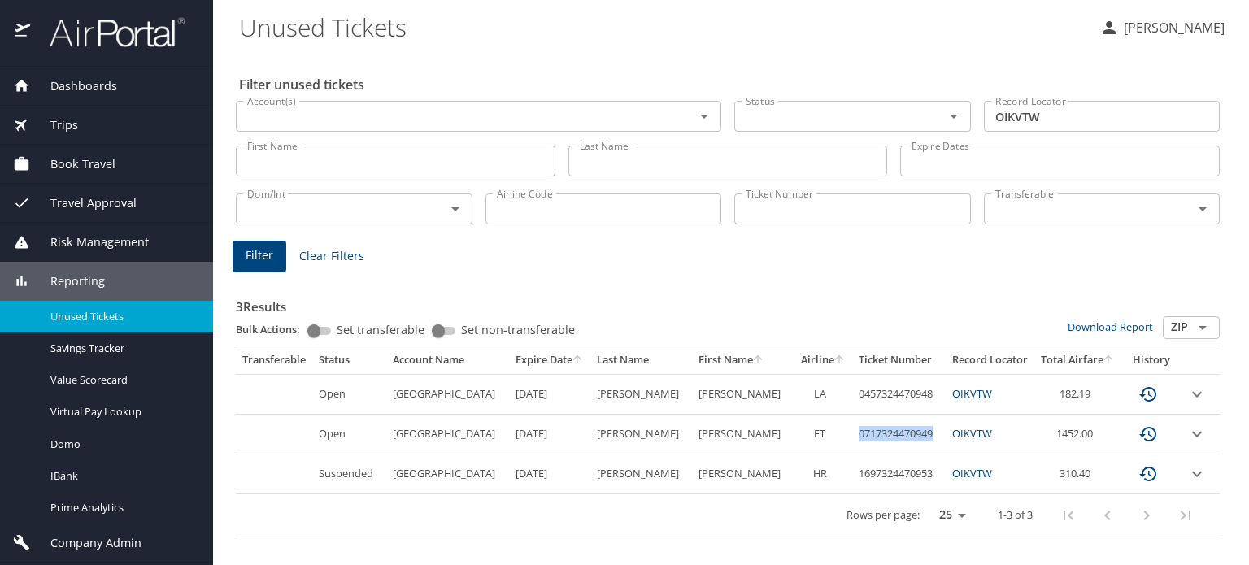
drag, startPoint x: 847, startPoint y: 436, endPoint x: 929, endPoint y: 433, distance: 81.4
click at [929, 433] on td "0717324470949" at bounding box center [899, 435] width 94 height 40
copy td "0717324470949"
click at [879, 440] on td "0717324470949" at bounding box center [899, 435] width 94 height 40
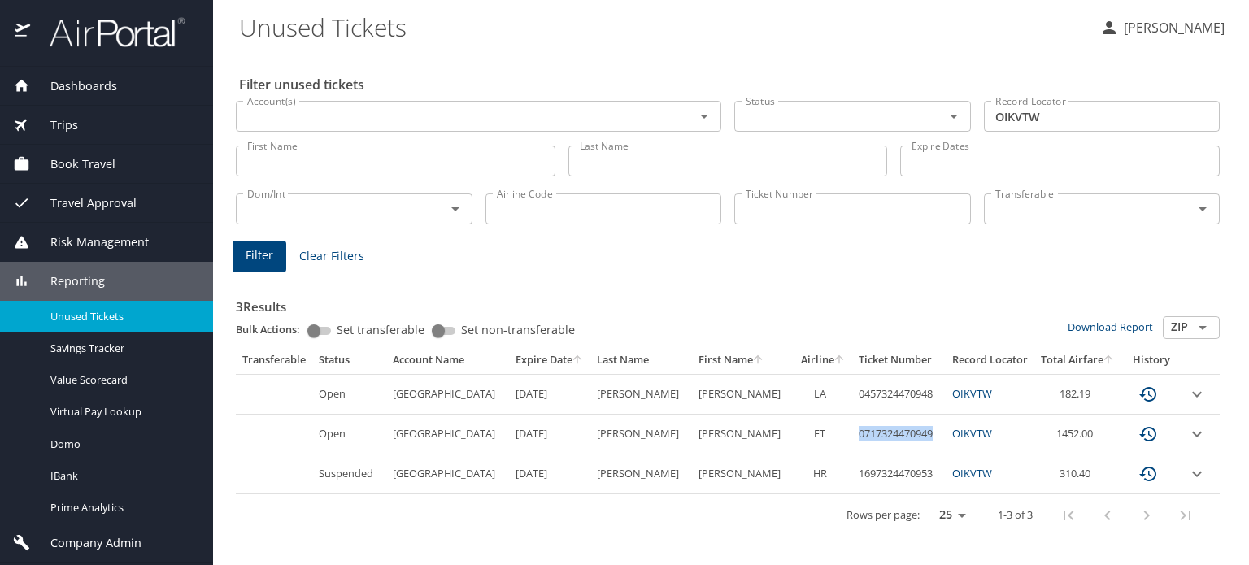
click at [852, 425] on td "0717324470949" at bounding box center [899, 435] width 94 height 40
drag, startPoint x: 851, startPoint y: 433, endPoint x: 927, endPoint y: 430, distance: 76.5
click at [927, 430] on td "0717324470949" at bounding box center [899, 435] width 94 height 40
drag, startPoint x: 933, startPoint y: 435, endPoint x: 854, endPoint y: 442, distance: 79.2
click at [854, 442] on td "0717324470949" at bounding box center [899, 435] width 94 height 40
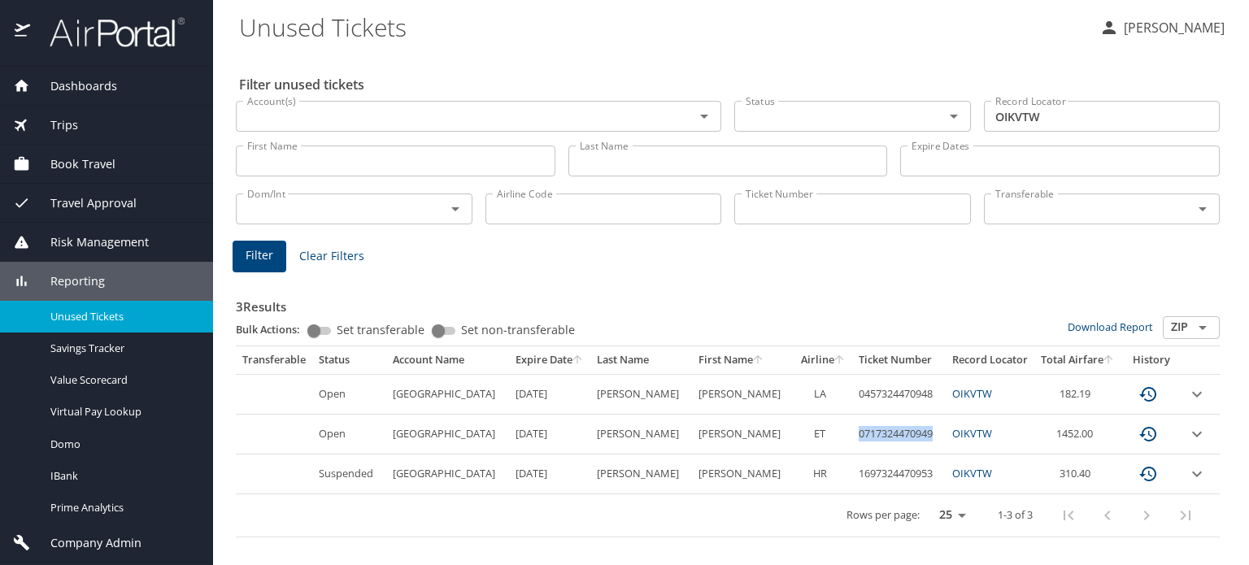
copy td "0717324470949"
click at [891, 471] on td "1697324470953" at bounding box center [899, 475] width 94 height 40
copy td "1697324470953"
click at [642, 255] on div "Filter Clear Filters" at bounding box center [728, 257] width 991 height 32
